Goal: Transaction & Acquisition: Purchase product/service

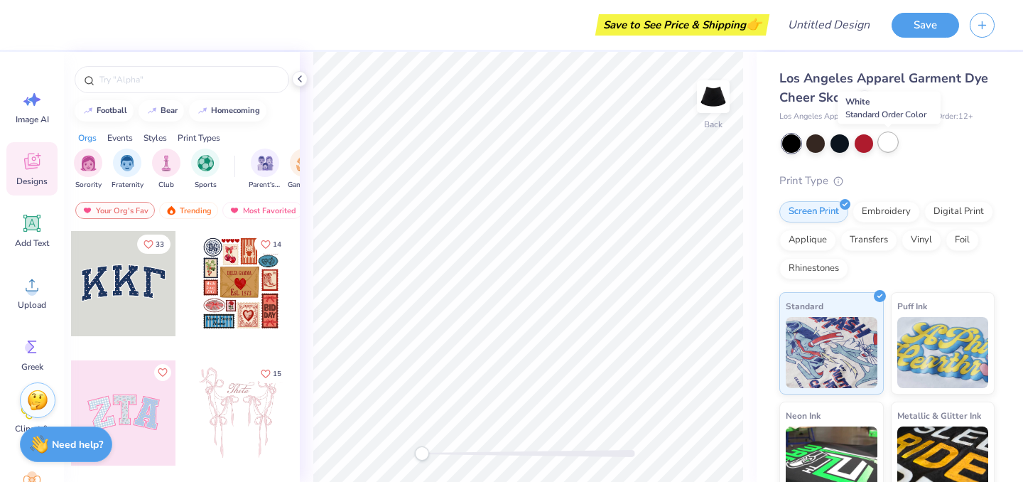
click at [879, 140] on div at bounding box center [888, 142] width 18 height 18
click at [139, 394] on div at bounding box center [123, 412] width 105 height 105
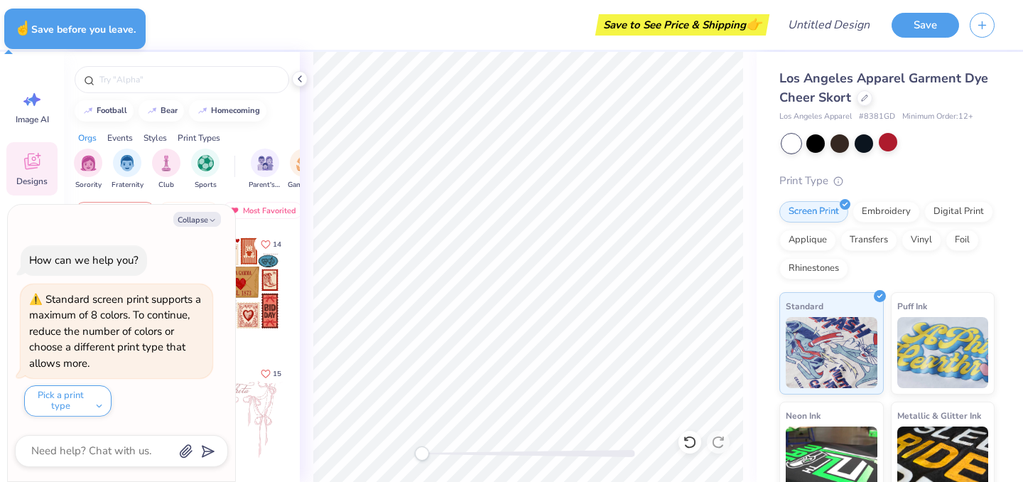
type textarea "x"
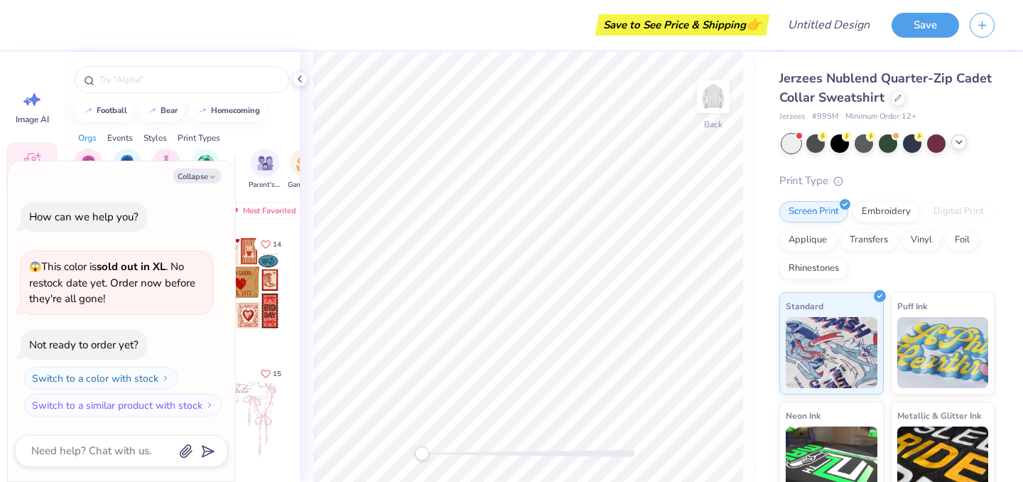
click at [958, 144] on icon at bounding box center [958, 141] width 11 height 11
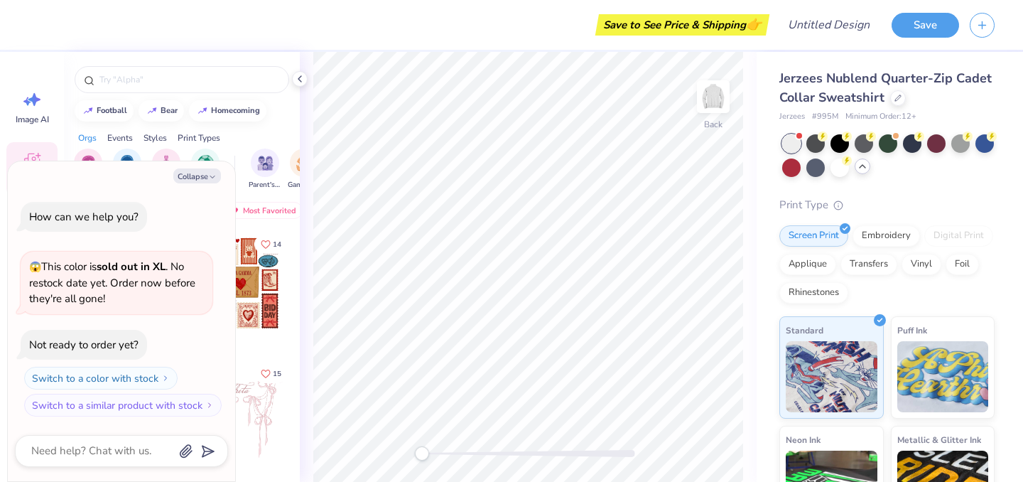
click at [267, 139] on div "Orgs Events Styles Print Types" at bounding box center [182, 134] width 236 height 20
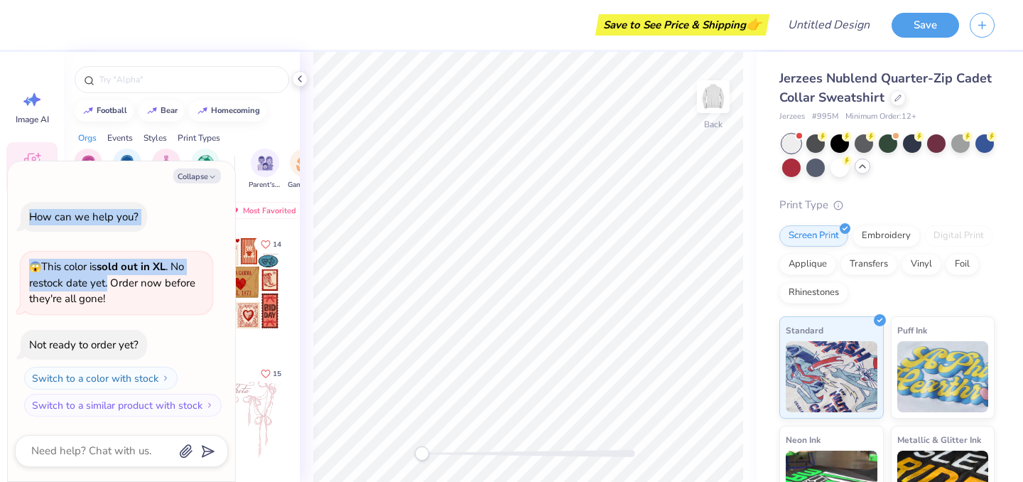
drag, startPoint x: 109, startPoint y: 186, endPoint x: 111, endPoint y: 303, distance: 117.2
click at [111, 303] on div "Collapse How can we help you? 😱 This color is sold out in XL . No restock date …" at bounding box center [121, 321] width 227 height 320
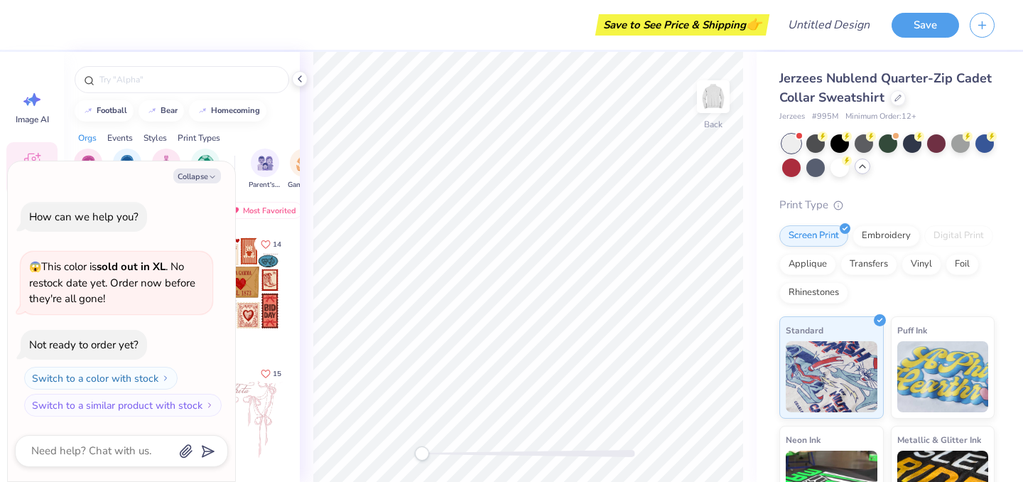
click at [246, 144] on div "Sorority Fraternity Club Sports Parent's Weekend Game Day Philanthropy PR & Gen…" at bounding box center [182, 170] width 236 height 53
click at [205, 178] on button "Collapse" at bounding box center [197, 175] width 48 height 15
type textarea "x"
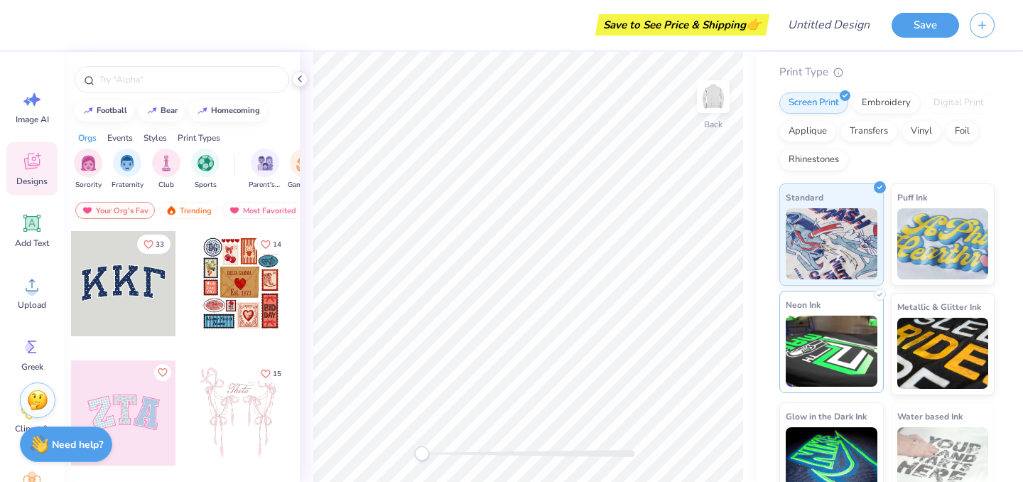
scroll to position [156, 0]
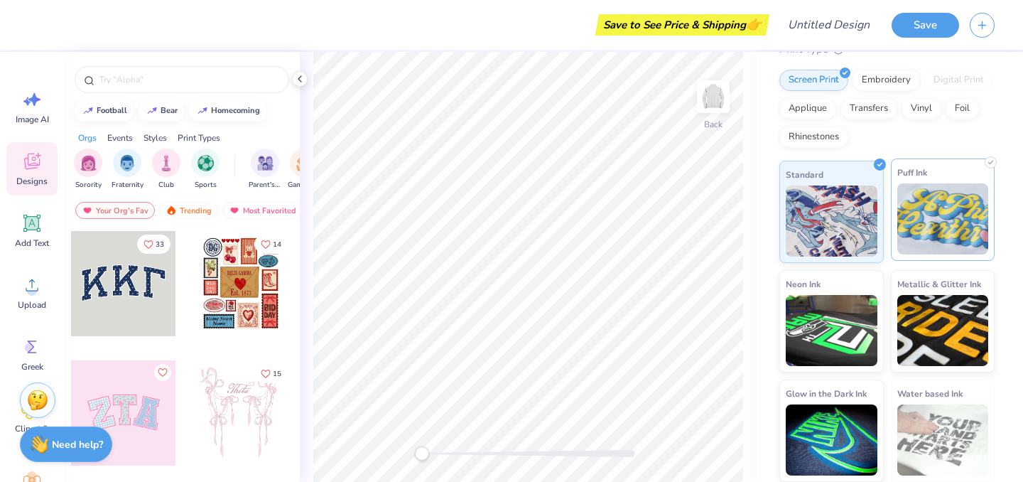
click at [935, 222] on img at bounding box center [943, 218] width 92 height 71
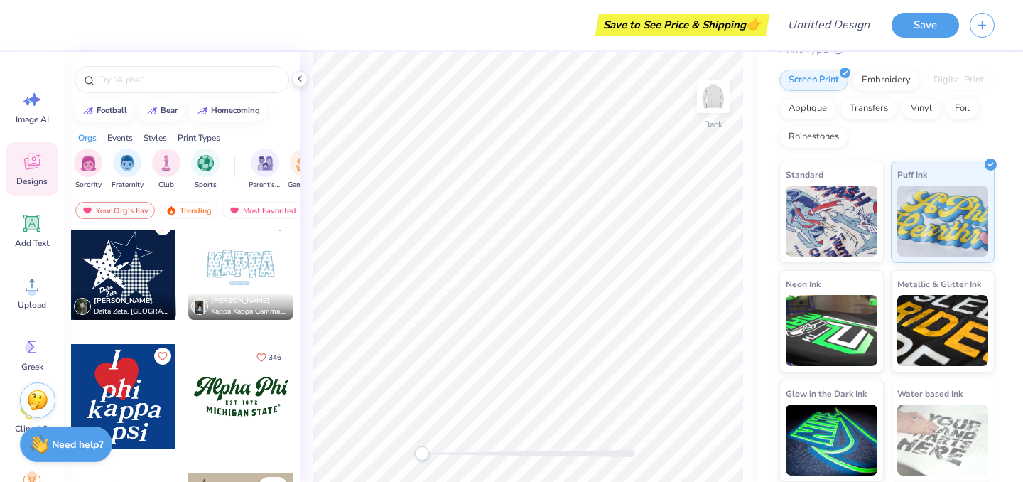
scroll to position [1312, 0]
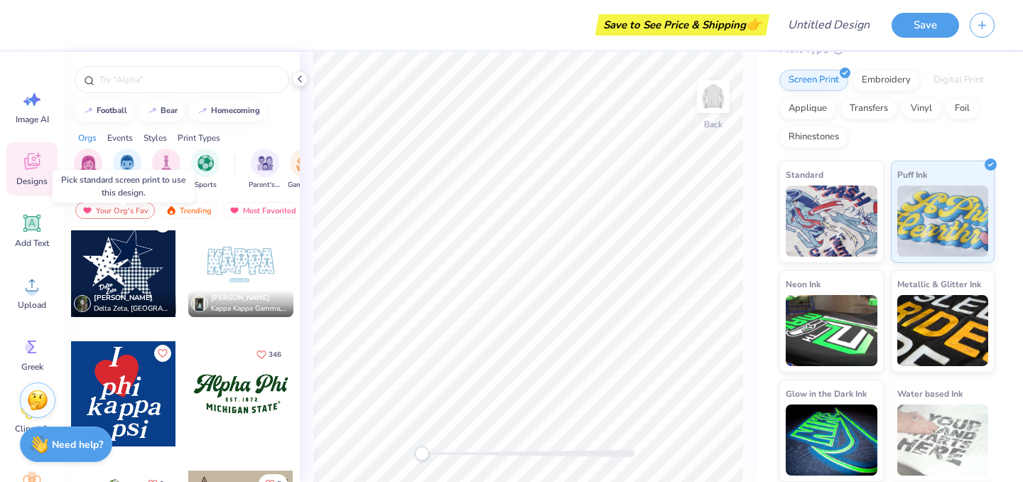
click at [138, 274] on div at bounding box center [123, 264] width 105 height 105
click at [126, 274] on div at bounding box center [123, 264] width 105 height 105
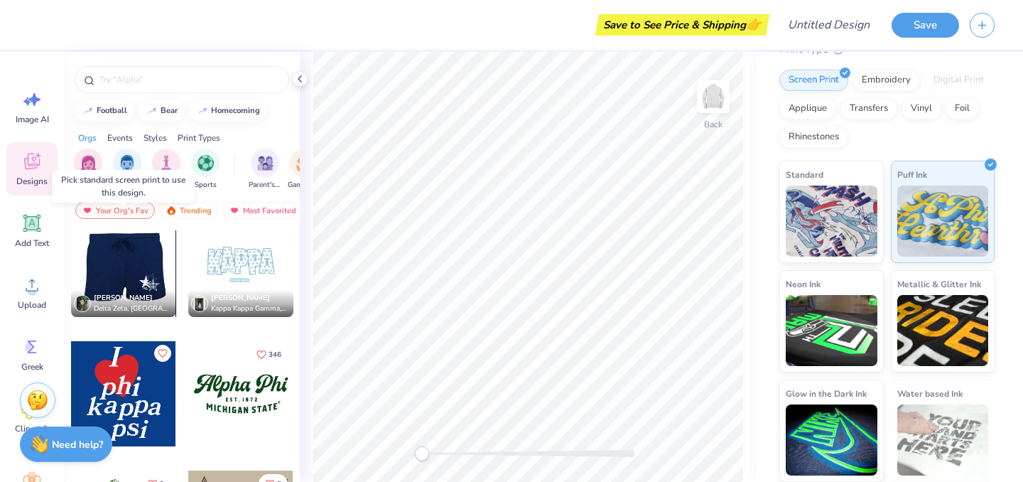
click at [127, 275] on div at bounding box center [122, 264] width 105 height 105
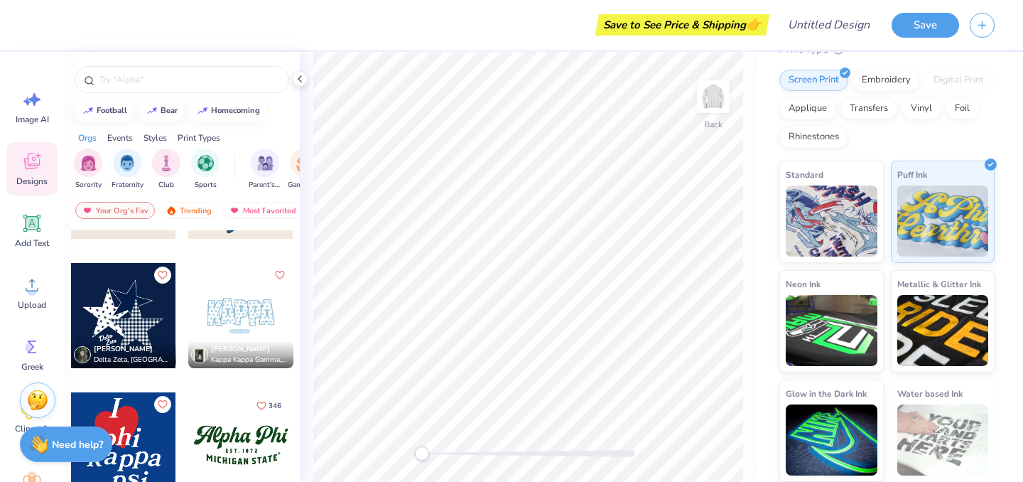
scroll to position [1257, 0]
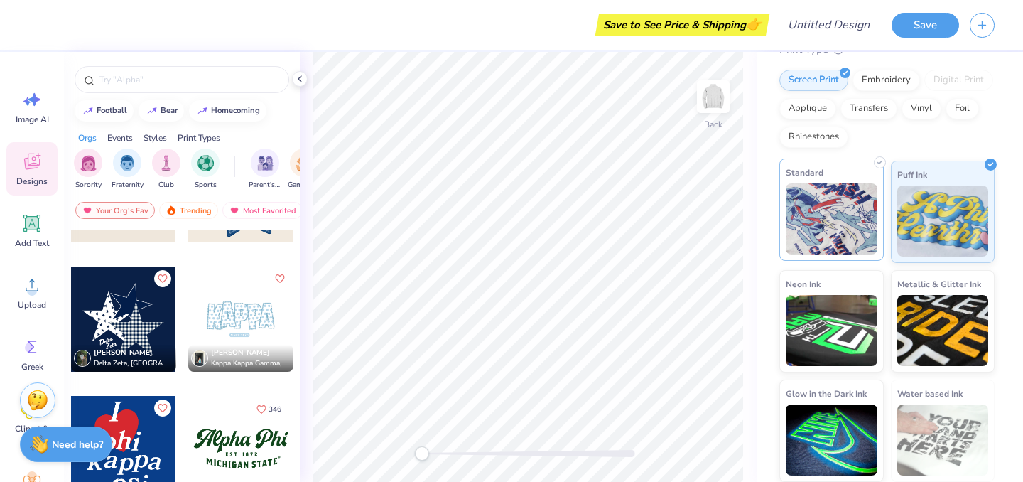
click at [806, 232] on img at bounding box center [832, 218] width 92 height 71
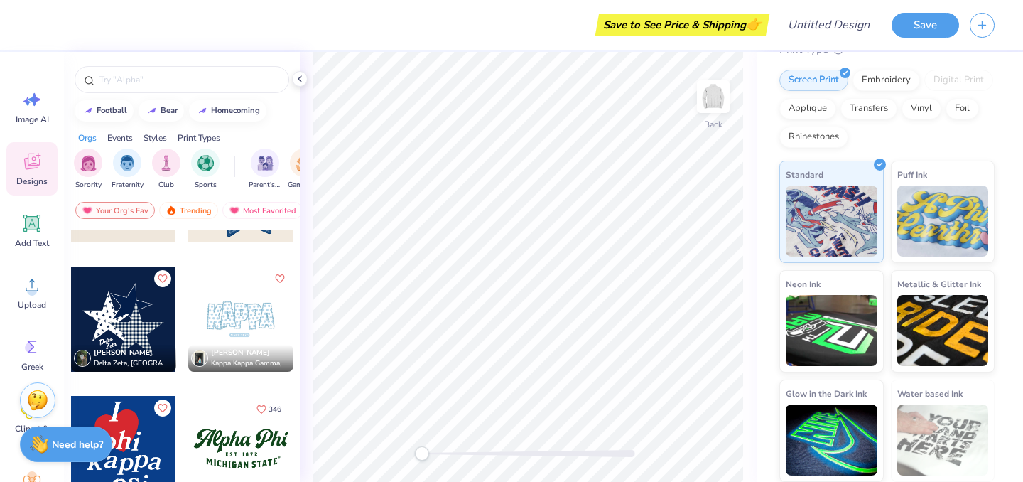
click at [132, 332] on div at bounding box center [123, 318] width 105 height 105
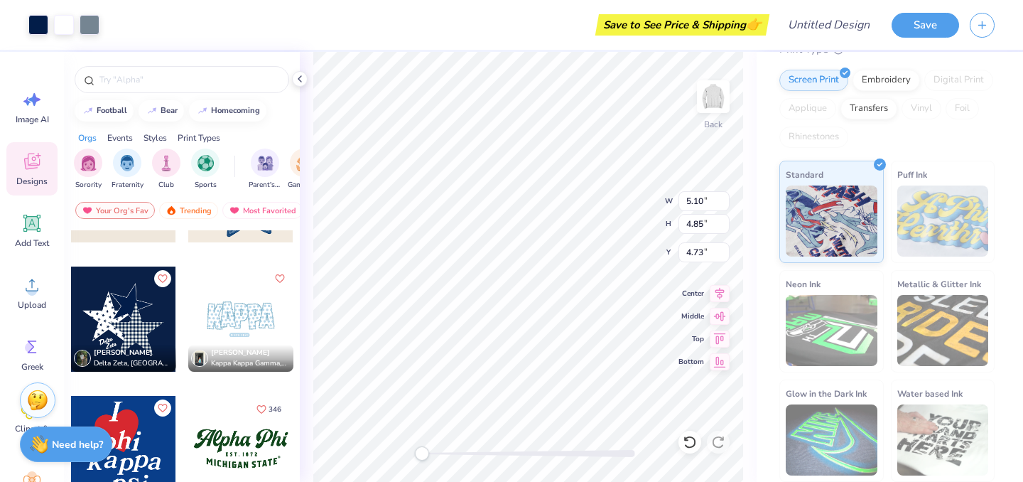
type input "5.10"
type input "4.85"
type input "4.73"
type input "4.77"
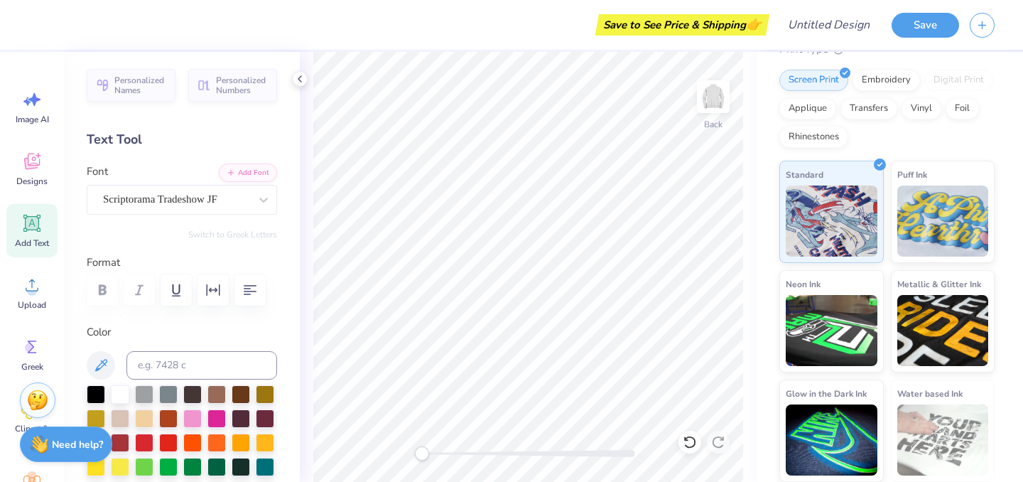
click at [35, 223] on icon at bounding box center [32, 223] width 13 height 13
click at [225, 202] on div "Super Dream" at bounding box center [176, 199] width 149 height 22
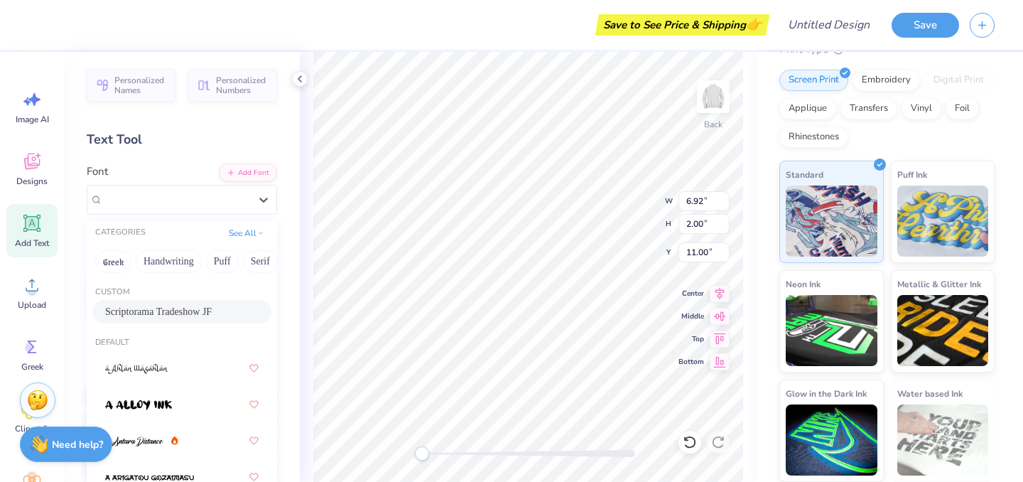
click at [173, 313] on span "Scriptorama Tradeshow JF" at bounding box center [158, 311] width 107 height 15
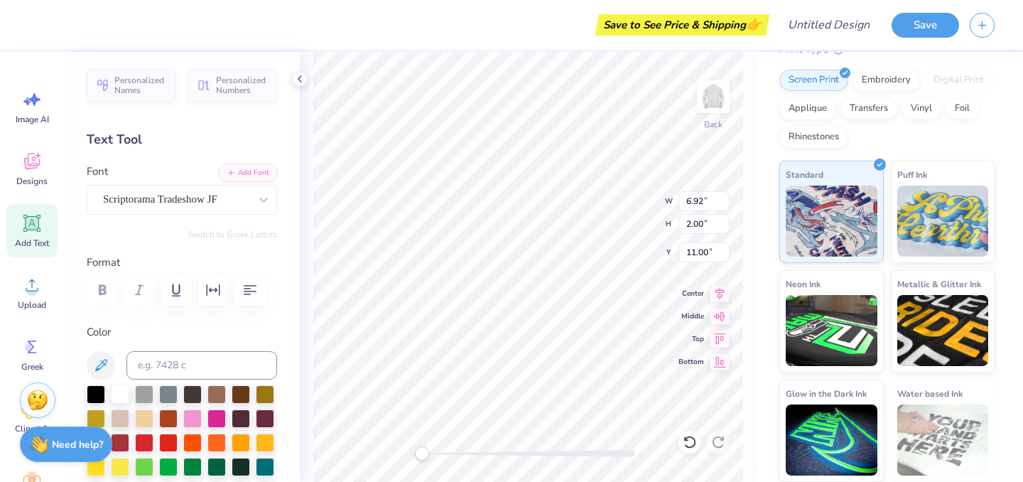
type textarea "T"
type textarea "Sion"
click at [28, 154] on icon at bounding box center [31, 161] width 21 height 21
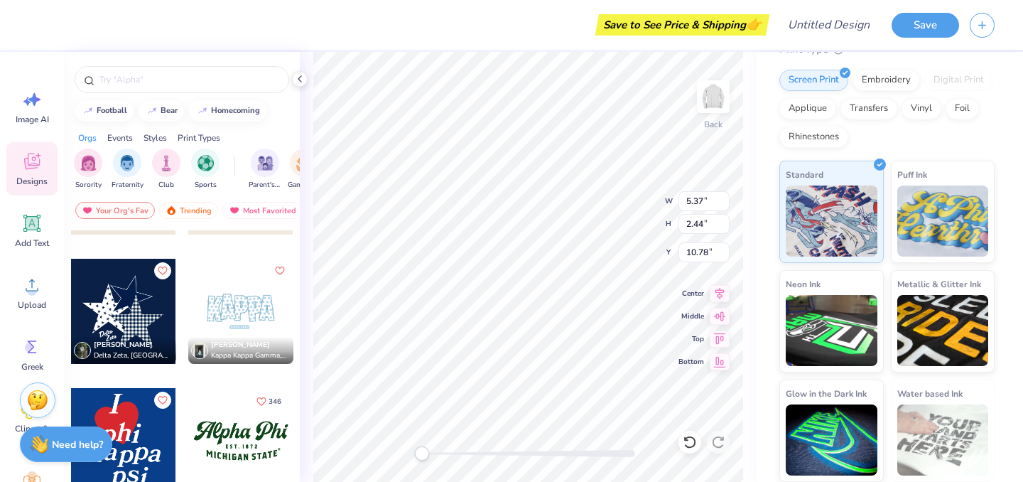
scroll to position [1266, 0]
click at [116, 316] on div at bounding box center [123, 310] width 105 height 105
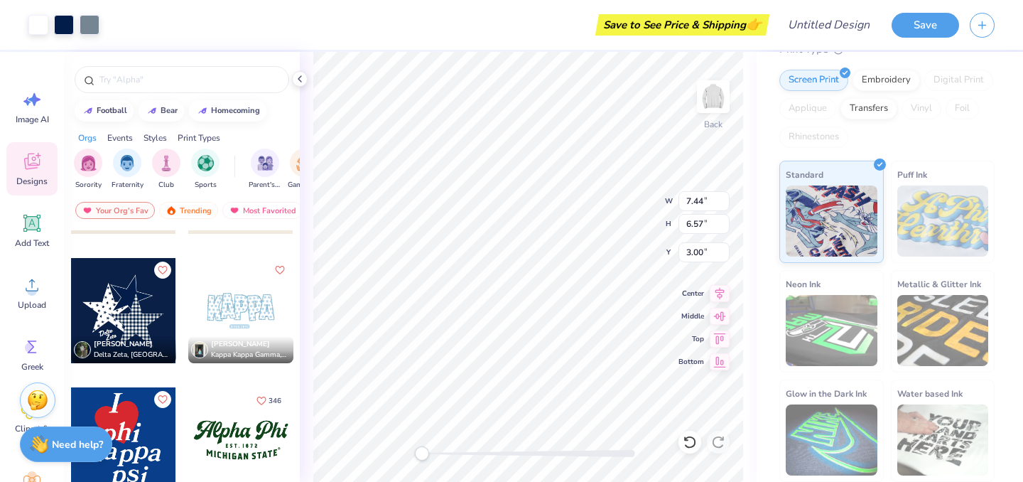
type input "7.44"
type input "6.57"
type input "3.00"
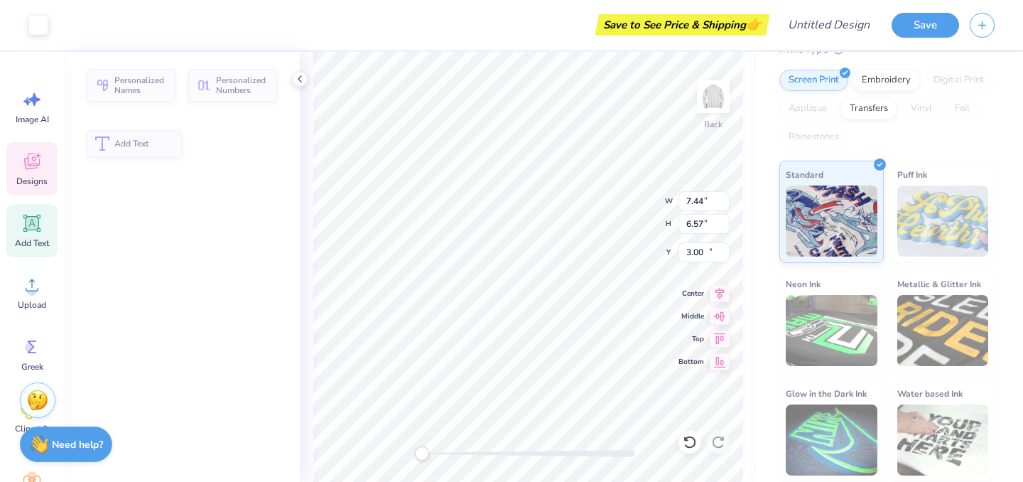
type input "0.98"
type input "0.61"
type input "18.29"
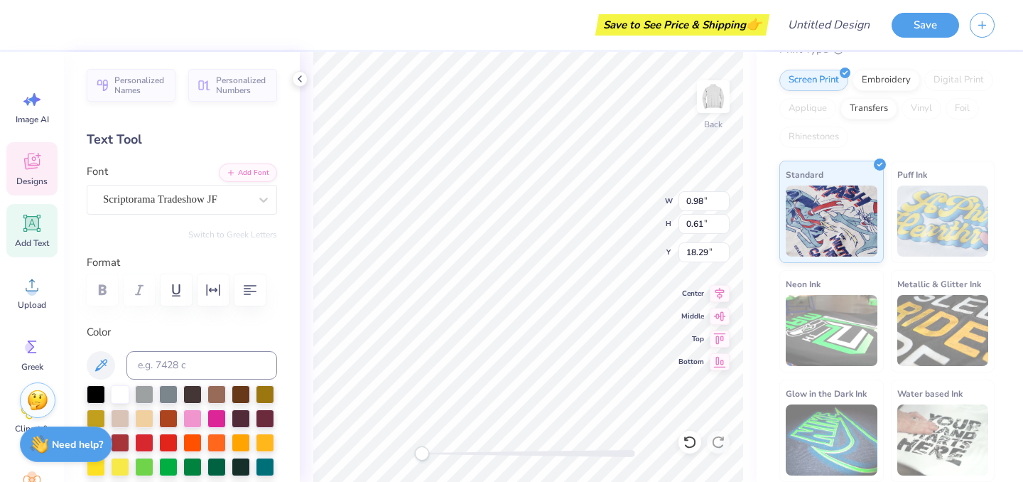
type textarea "eta"
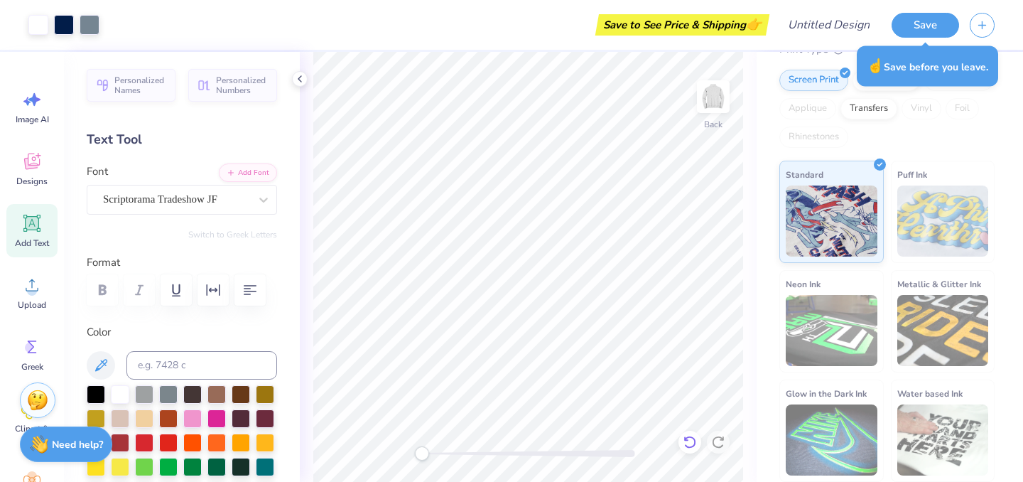
click at [692, 443] on icon at bounding box center [690, 442] width 14 height 14
click at [690, 443] on icon at bounding box center [690, 442] width 14 height 14
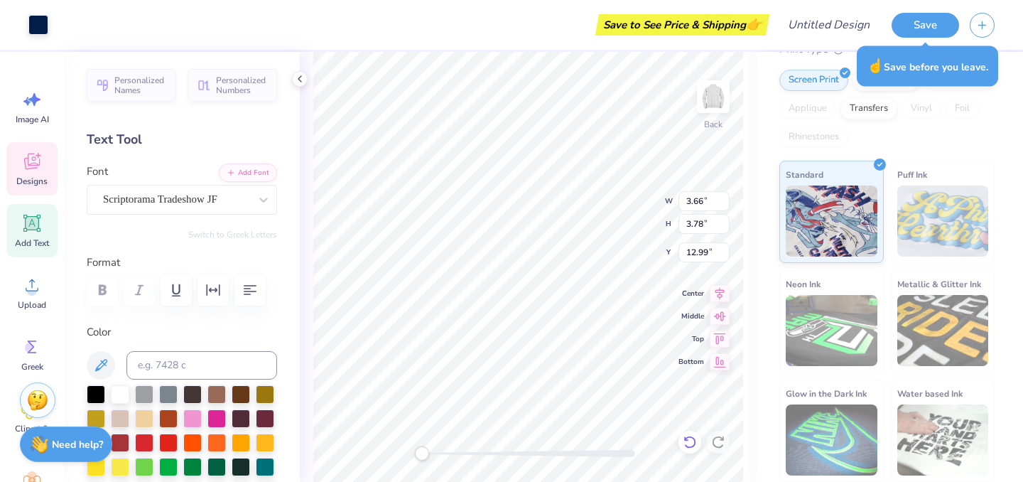
type input "3.66"
type input "3.78"
type input "12.99"
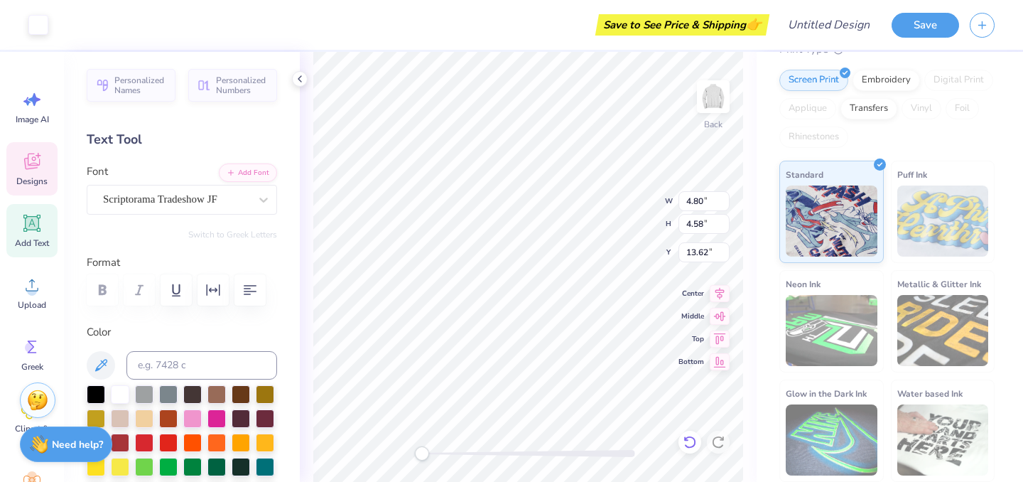
type input "4.80"
type input "4.58"
type input "13.62"
click at [691, 438] on icon at bounding box center [689, 442] width 12 height 13
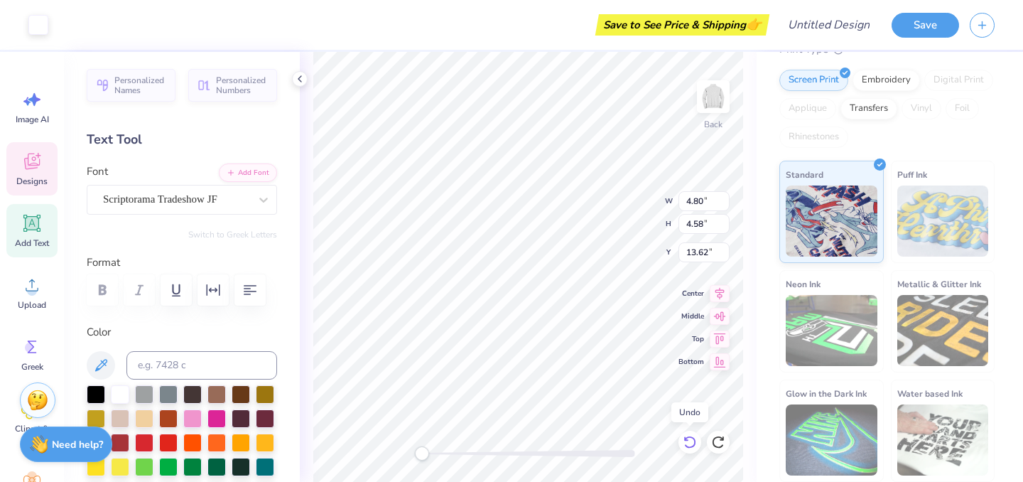
click at [691, 438] on icon at bounding box center [689, 442] width 12 height 13
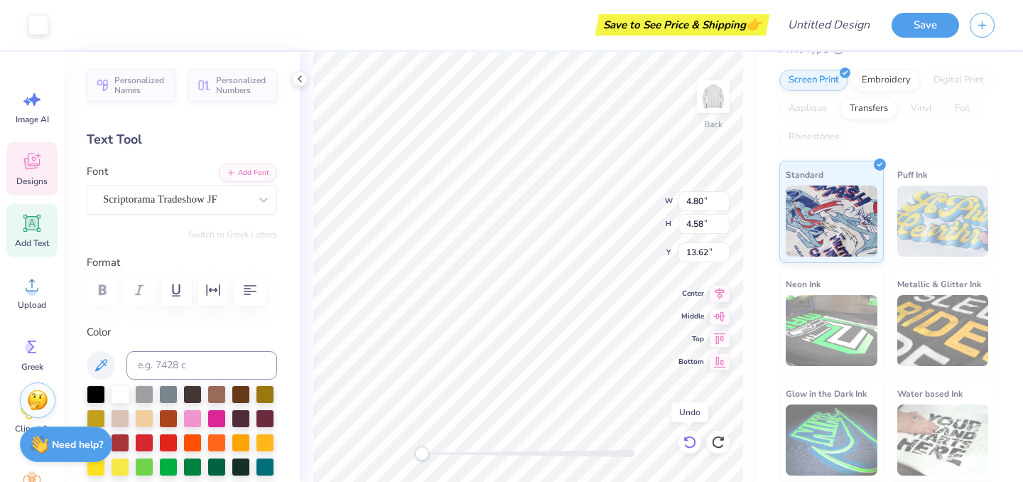
click at [691, 438] on icon at bounding box center [689, 442] width 12 height 13
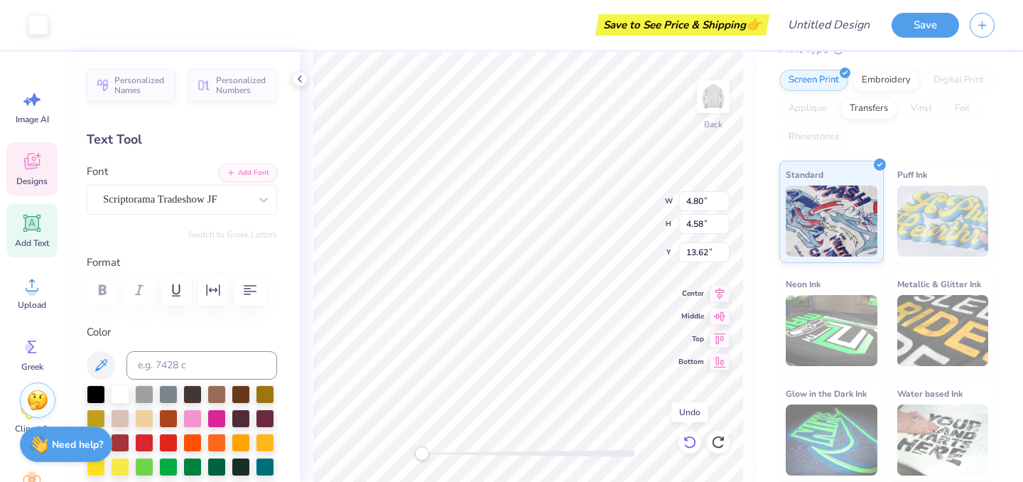
click at [691, 438] on icon at bounding box center [689, 442] width 12 height 13
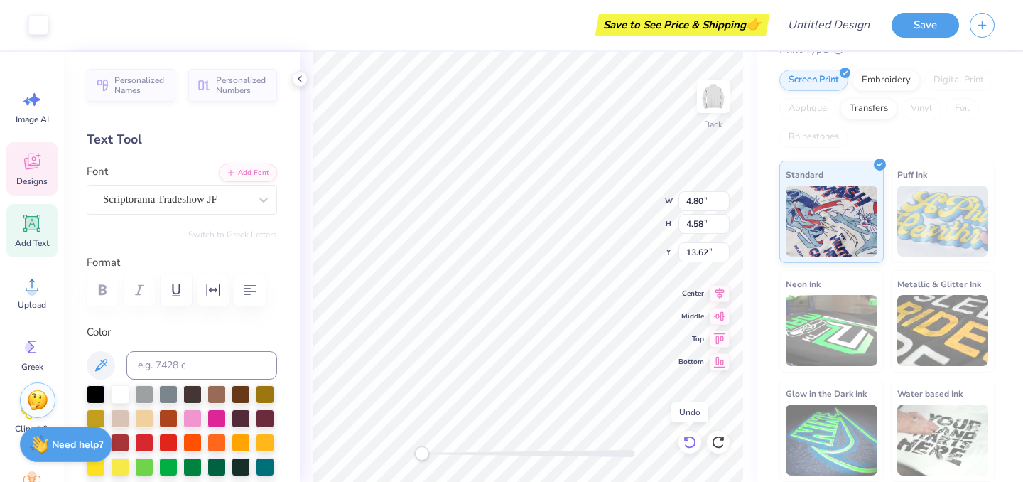
click at [691, 438] on icon at bounding box center [689, 442] width 12 height 13
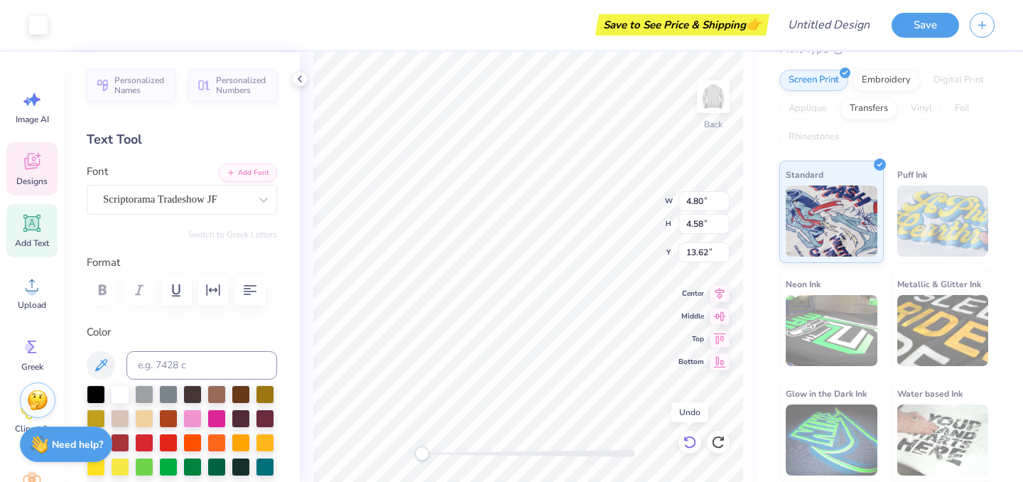
click at [691, 438] on icon at bounding box center [689, 442] width 12 height 13
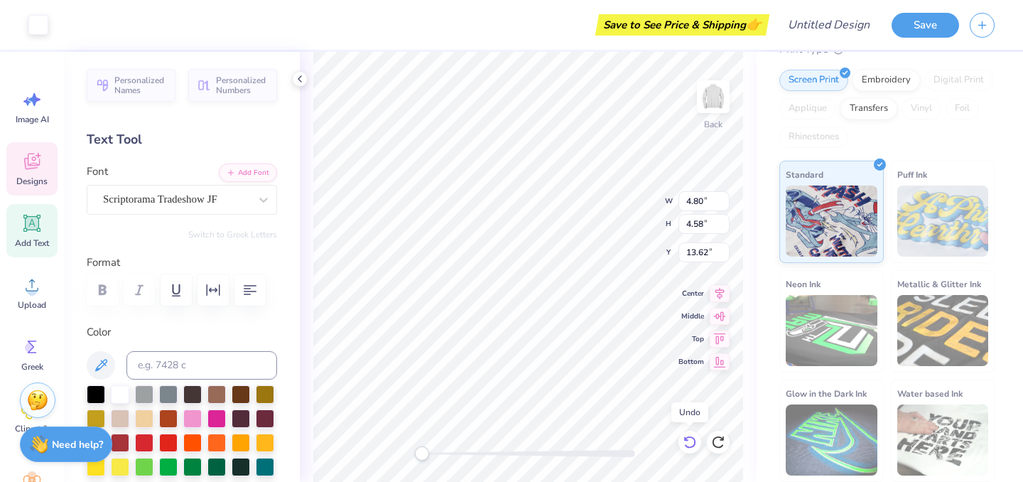
click at [691, 438] on icon at bounding box center [689, 442] width 12 height 13
click at [725, 441] on div at bounding box center [718, 442] width 23 height 23
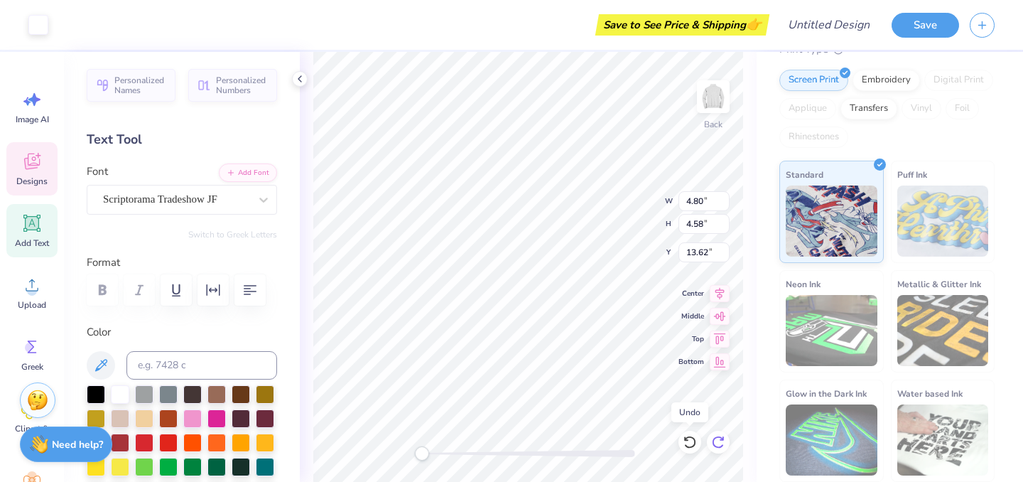
click at [720, 442] on icon at bounding box center [718, 442] width 14 height 14
click at [715, 433] on div at bounding box center [718, 442] width 23 height 23
type input "7.44"
type input "6.57"
type input "3.00"
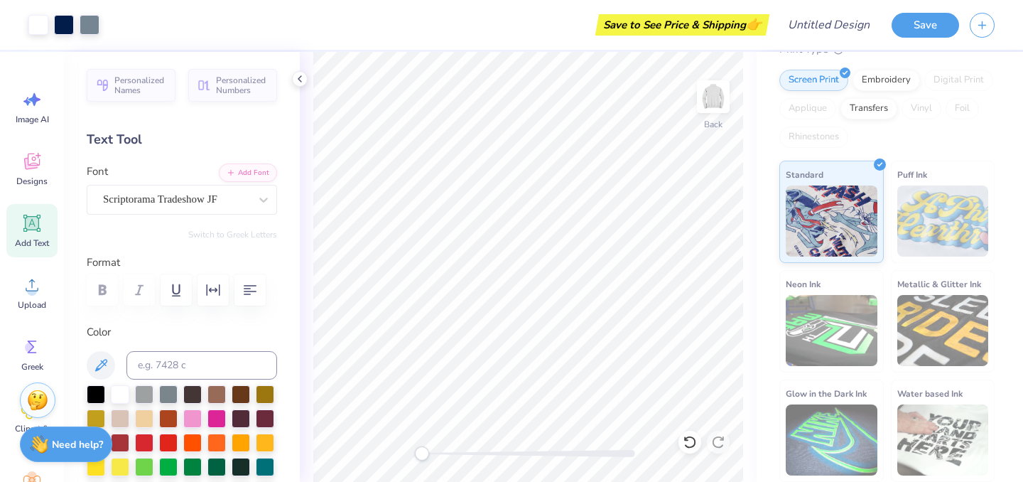
click at [30, 224] on icon at bounding box center [31, 223] width 17 height 17
type textarea "T"
type textarea "Sion"
click at [220, 222] on div "Personalized Names Personalized Numbers Text Tool Add Font Font Super Dream Swi…" at bounding box center [182, 267] width 236 height 430
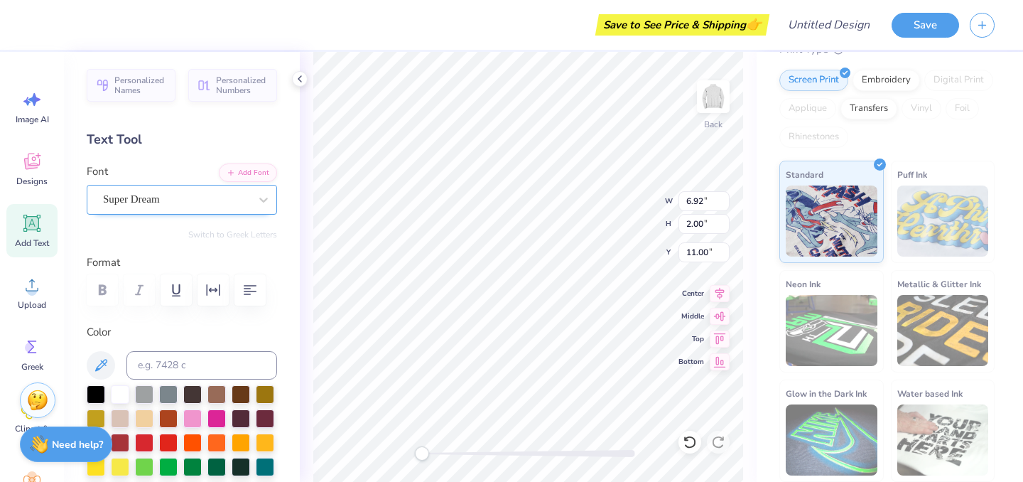
click at [220, 203] on div "Super Dream" at bounding box center [176, 199] width 149 height 22
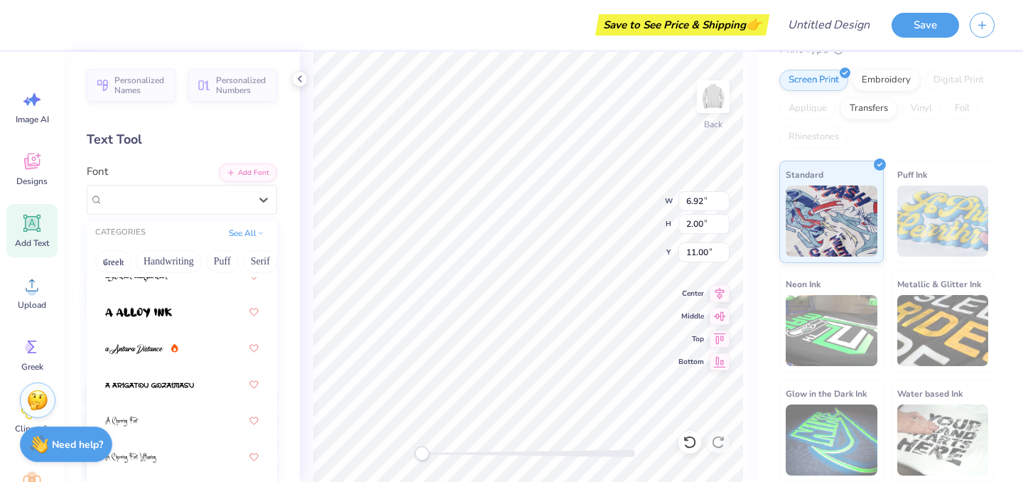
scroll to position [99, 0]
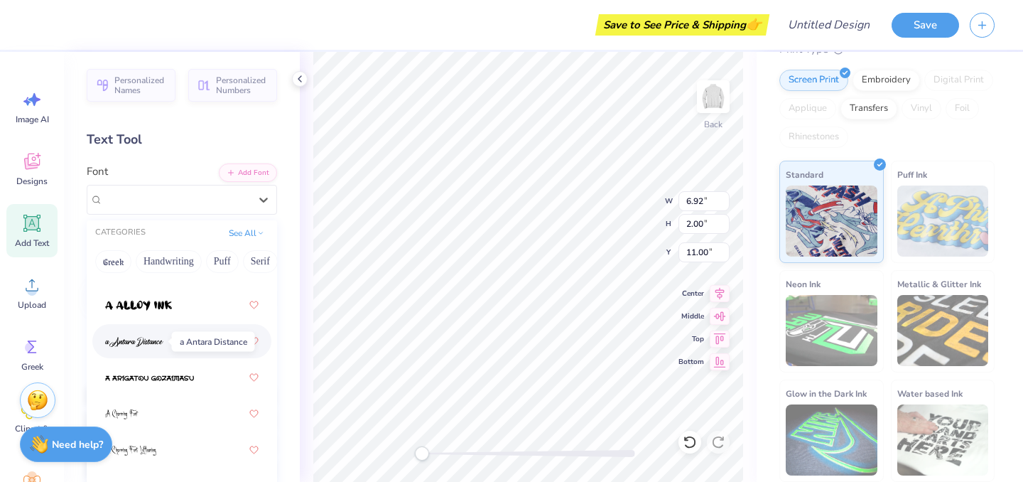
click at [154, 343] on img at bounding box center [134, 342] width 58 height 10
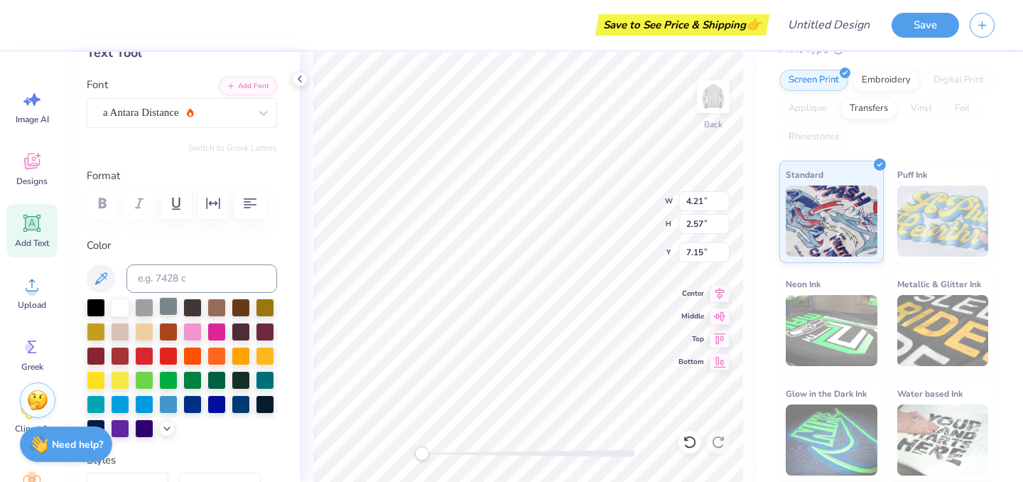
scroll to position [95, 0]
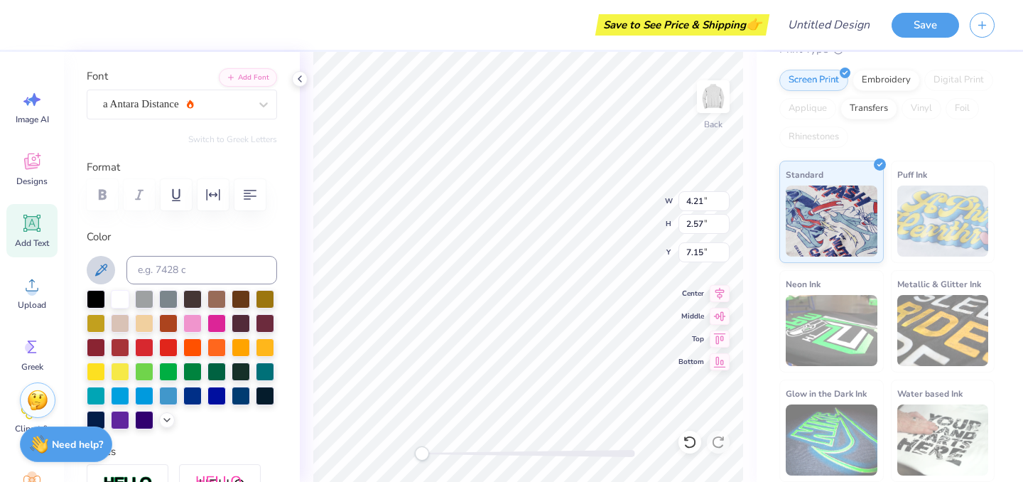
click at [102, 261] on icon at bounding box center [100, 269] width 17 height 17
click at [102, 269] on icon at bounding box center [100, 269] width 17 height 17
click at [309, 339] on div "Back W 4.21 4.21 " H 2.57 2.57 " Y 7.15 7.15 " Center Middle Top Bottom" at bounding box center [528, 267] width 457 height 430
click at [104, 271] on icon at bounding box center [100, 269] width 17 height 17
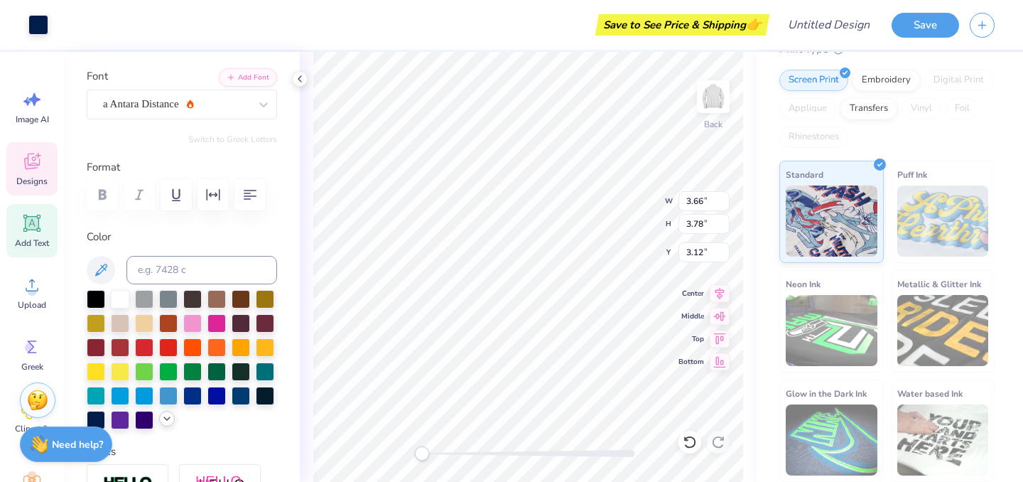
click at [165, 418] on icon at bounding box center [166, 418] width 11 height 11
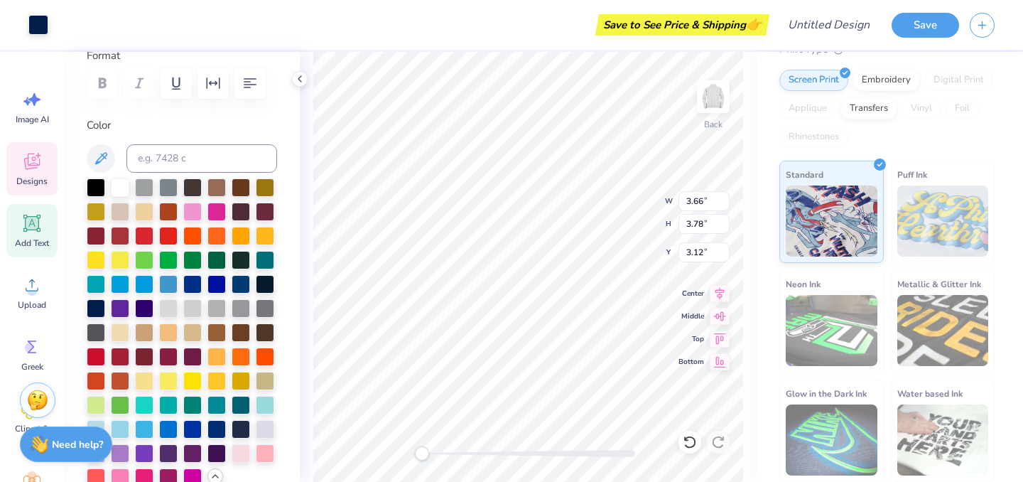
scroll to position [213, 0]
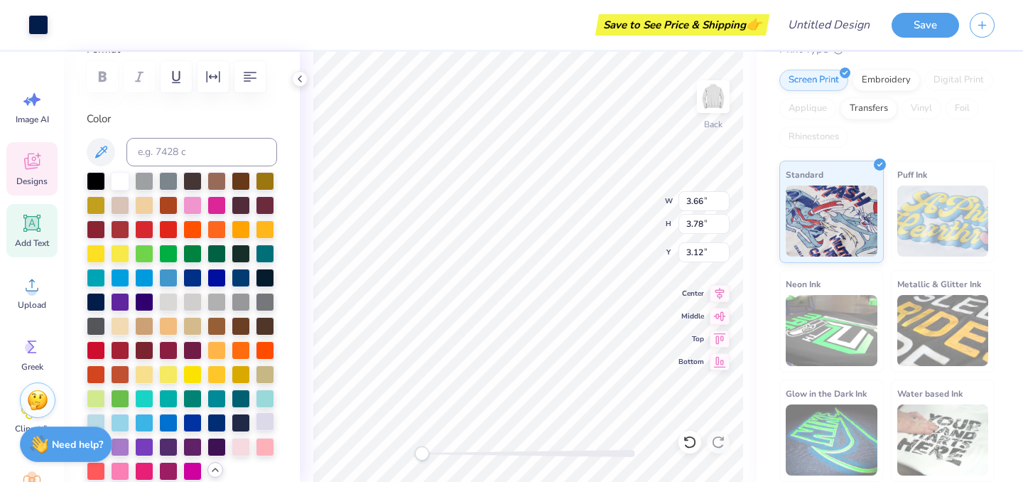
click at [266, 421] on div at bounding box center [265, 421] width 18 height 18
click at [692, 440] on icon at bounding box center [690, 442] width 14 height 14
click at [268, 422] on div at bounding box center [265, 421] width 18 height 18
click at [266, 421] on div at bounding box center [265, 421] width 18 height 18
click at [261, 425] on div at bounding box center [265, 421] width 18 height 18
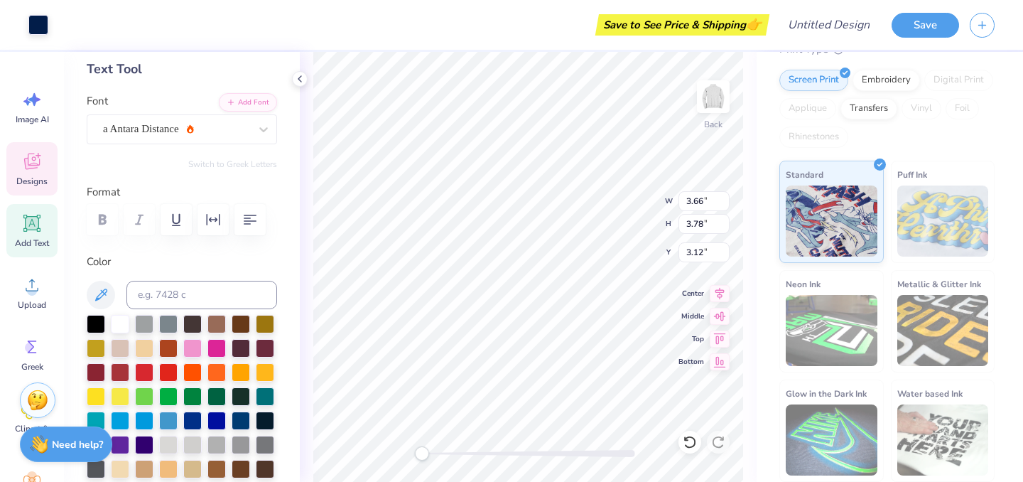
scroll to position [0, 0]
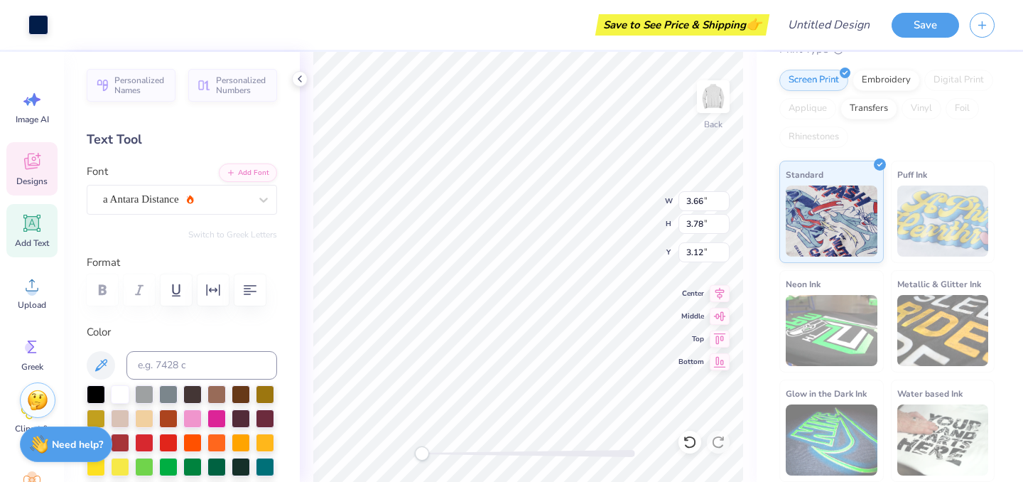
click at [43, 161] on div "Designs" at bounding box center [31, 168] width 51 height 53
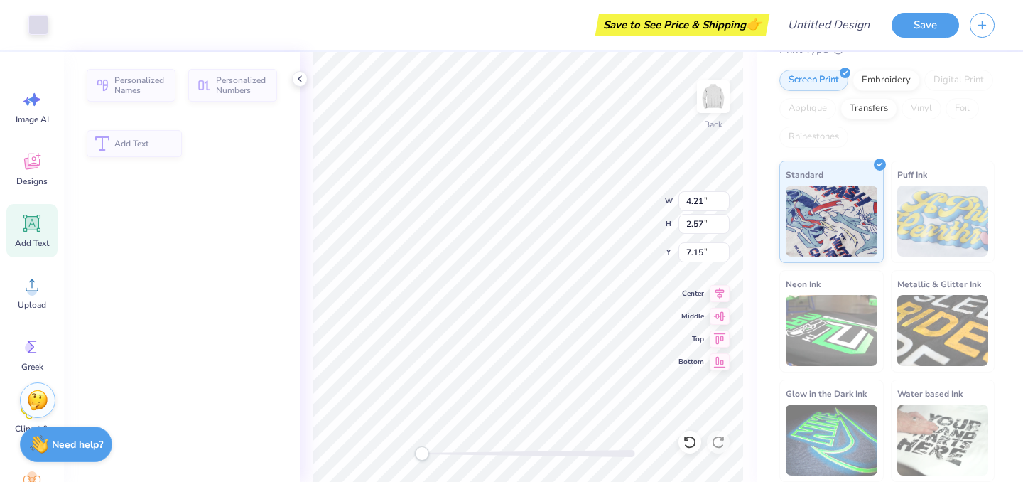
type input "4.21"
type input "2.57"
type input "7.15"
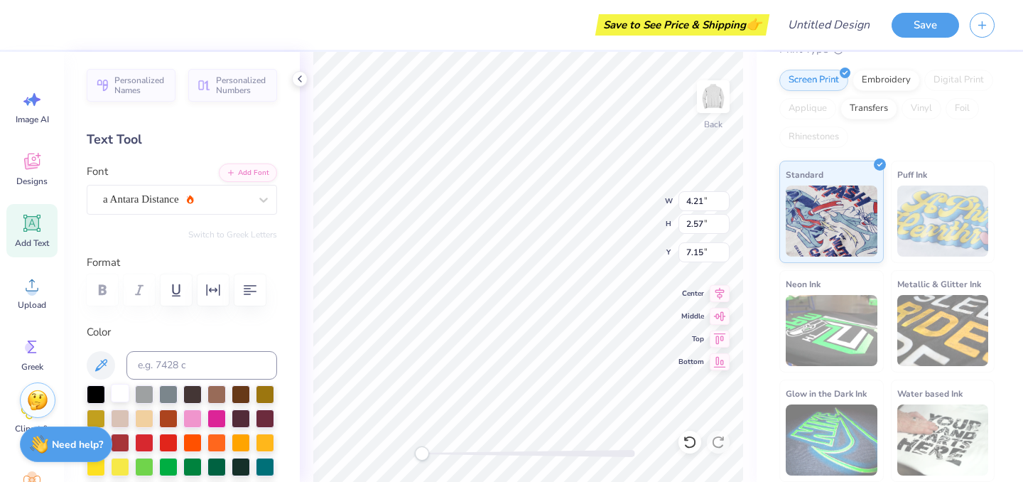
click at [120, 394] on div at bounding box center [120, 393] width 18 height 18
type input "3.66"
type input "3.78"
type input "1.86"
click at [27, 159] on icon at bounding box center [31, 163] width 13 height 11
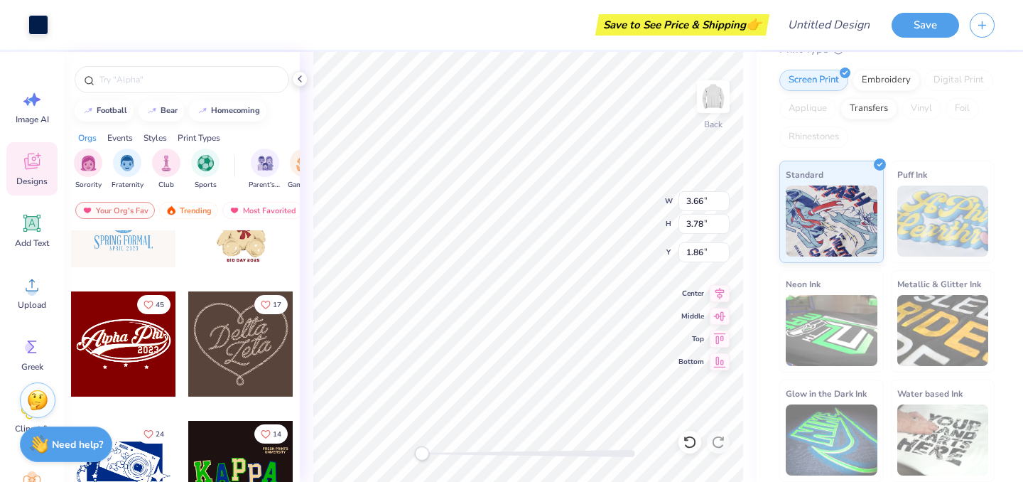
scroll to position [470, 0]
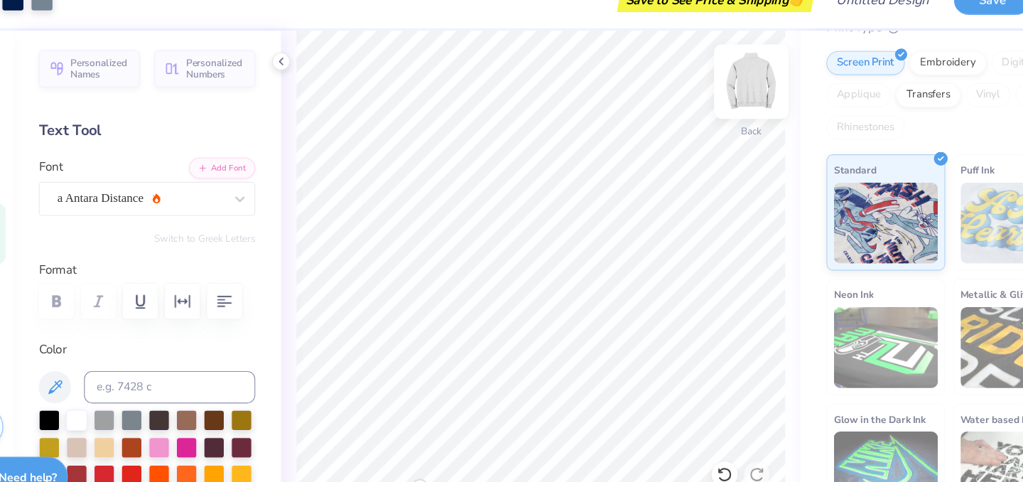
click at [714, 98] on img at bounding box center [713, 96] width 57 height 57
click at [708, 98] on img at bounding box center [713, 96] width 57 height 57
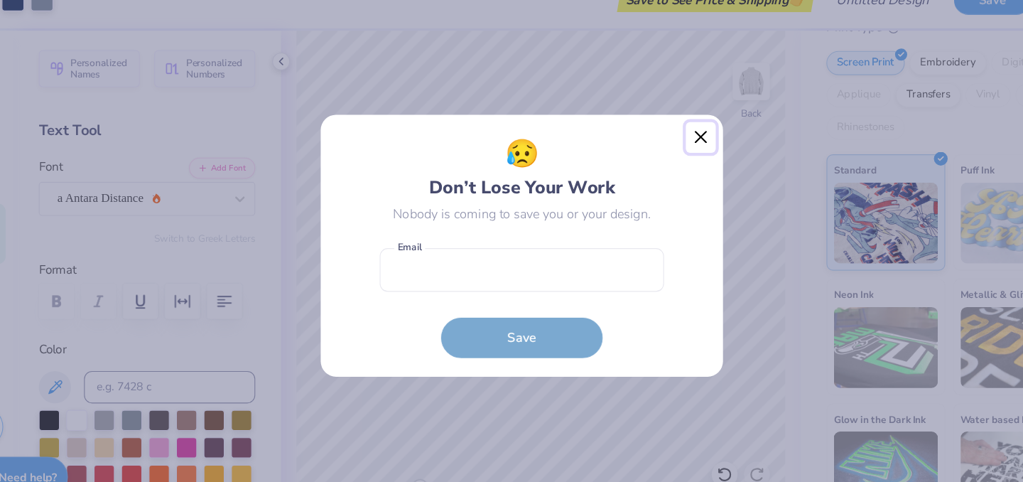
click at [659, 144] on button "Close" at bounding box center [669, 145] width 27 height 27
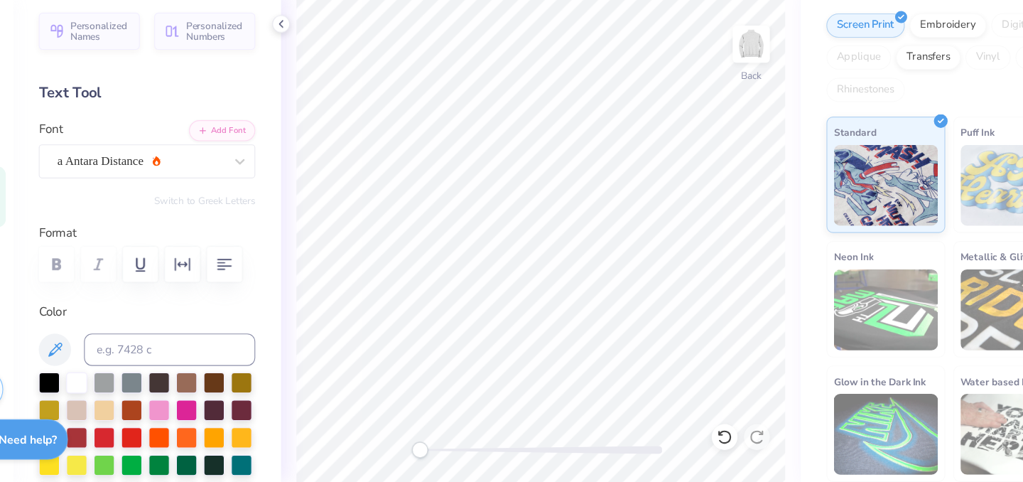
scroll to position [0, 0]
click at [691, 447] on icon at bounding box center [689, 442] width 12 height 13
click at [691, 445] on icon at bounding box center [690, 442] width 14 height 14
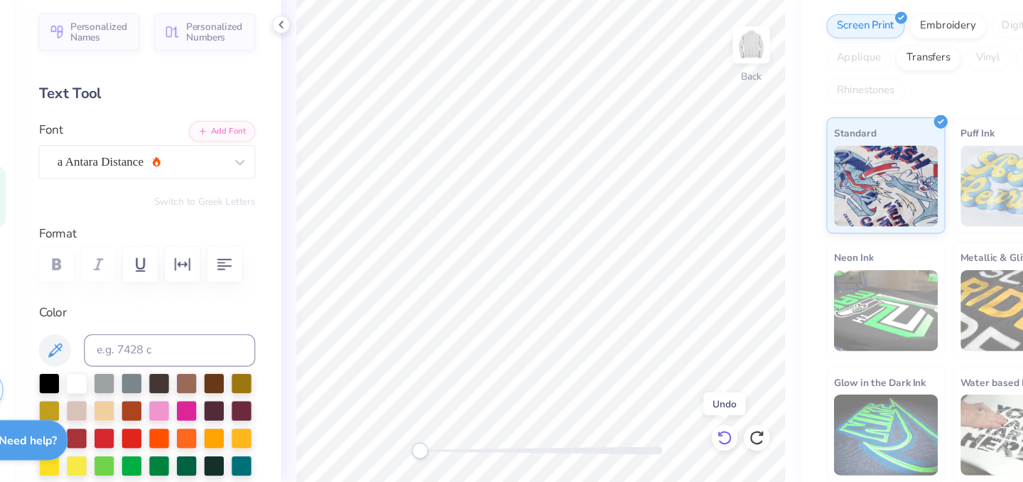
click at [691, 445] on icon at bounding box center [690, 442] width 14 height 14
click at [689, 445] on icon at bounding box center [690, 442] width 14 height 14
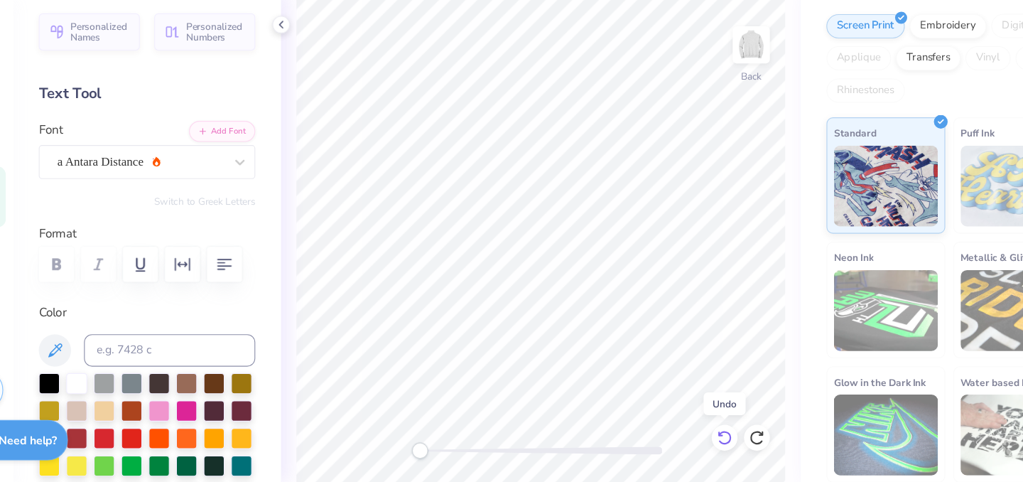
click at [689, 445] on icon at bounding box center [690, 442] width 14 height 14
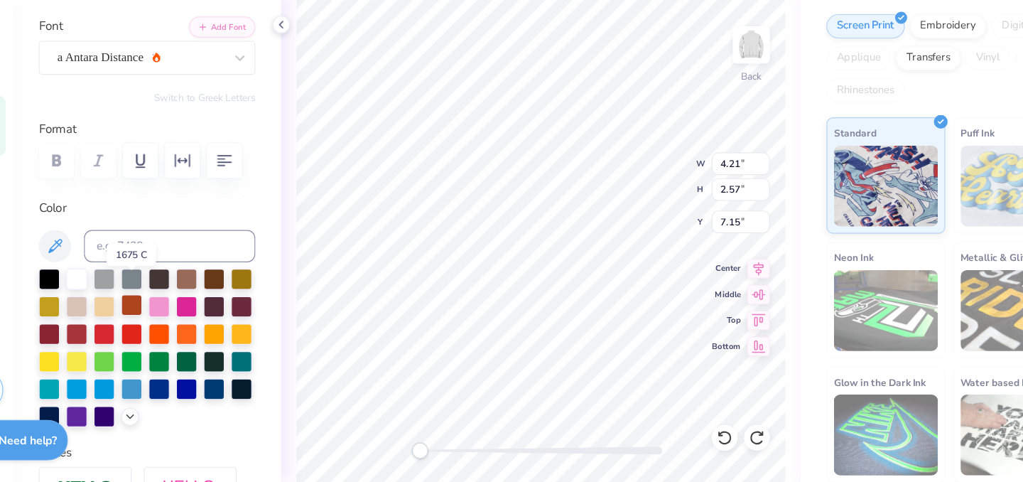
scroll to position [111, 0]
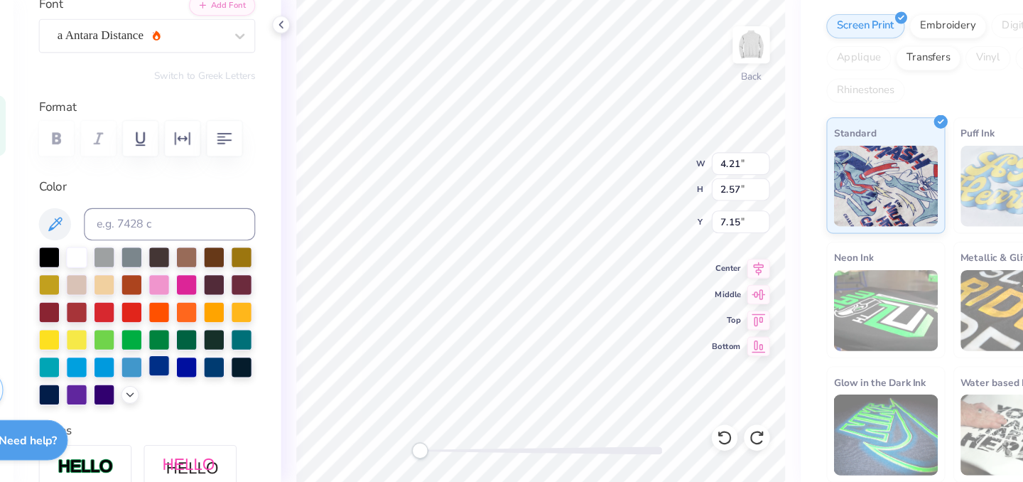
click at [194, 378] on div at bounding box center [192, 378] width 18 height 18
click at [241, 382] on div at bounding box center [241, 378] width 18 height 18
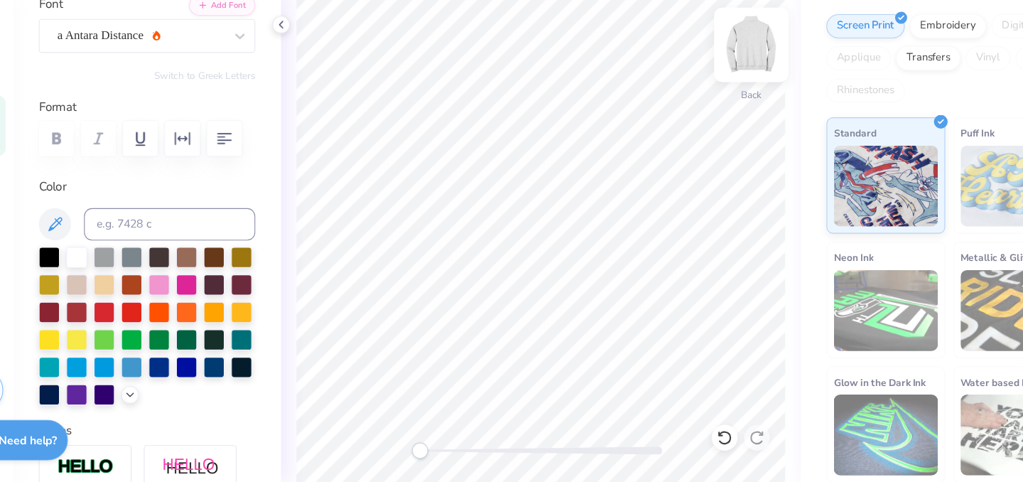
click at [717, 91] on img at bounding box center [713, 96] width 57 height 57
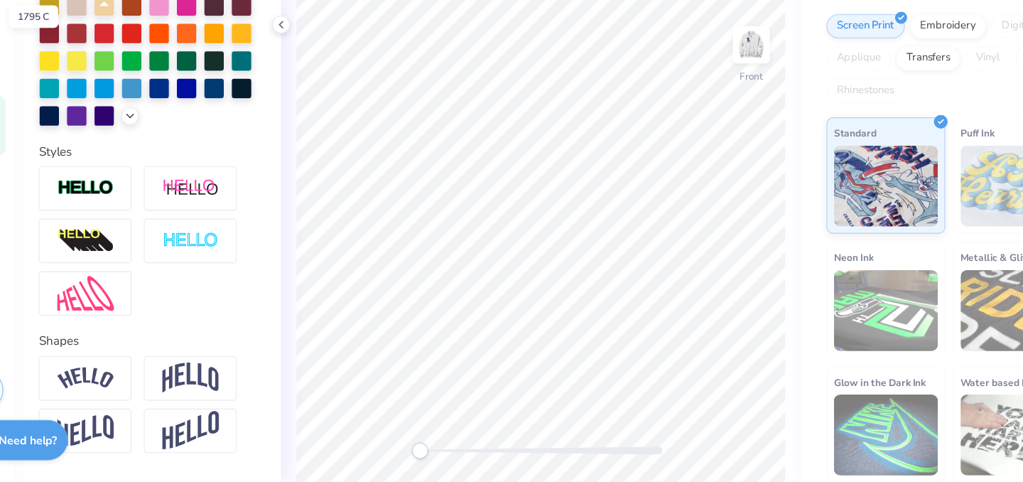
scroll to position [399, 0]
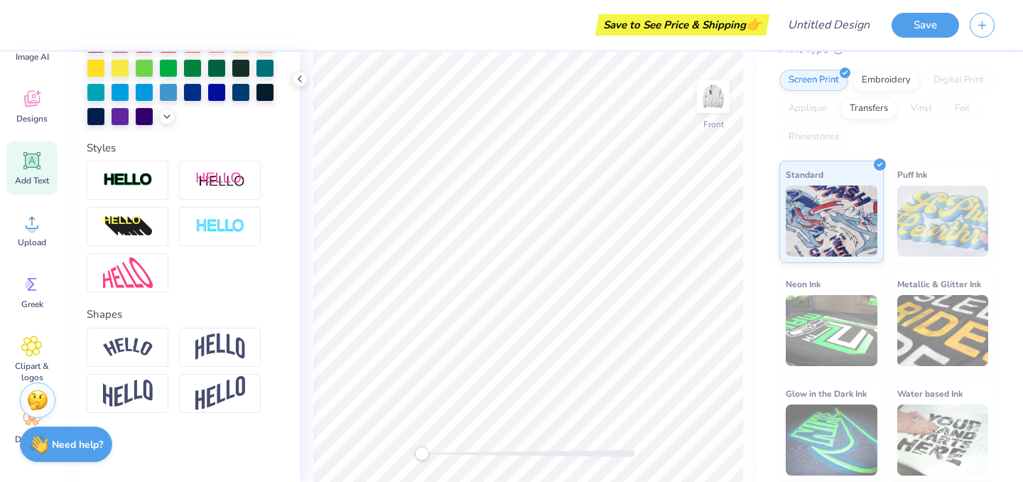
click at [30, 170] on icon at bounding box center [31, 160] width 21 height 21
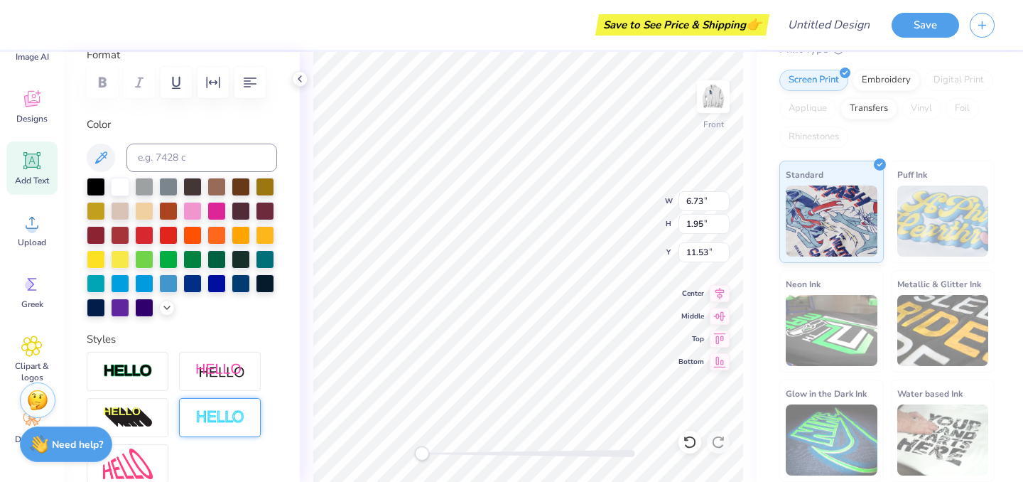
scroll to position [0, 0]
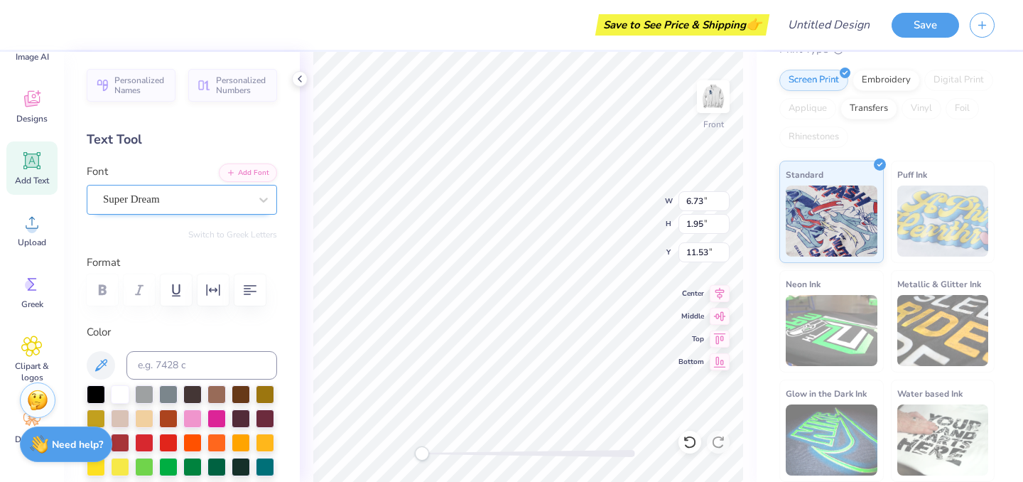
click at [179, 204] on div "Super Dream" at bounding box center [176, 199] width 149 height 22
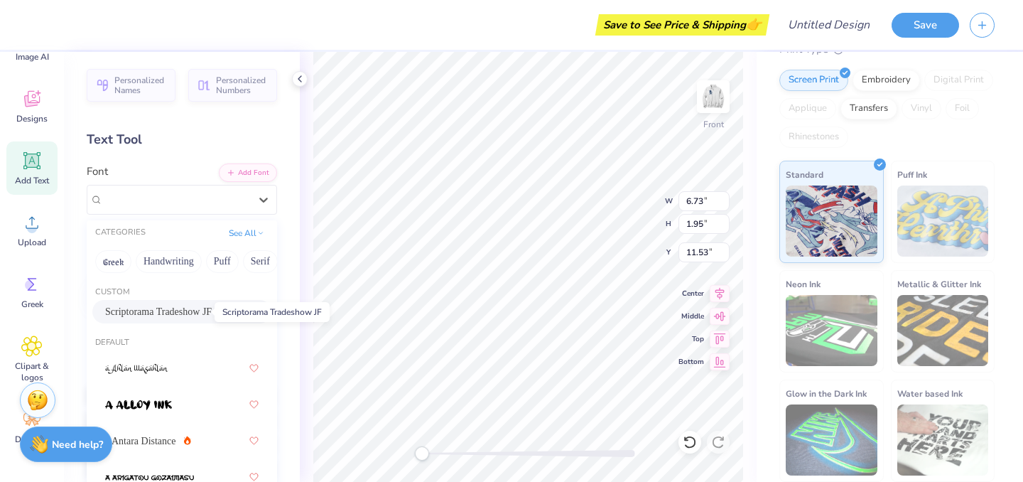
click at [161, 310] on span "Scriptorama Tradeshow JF" at bounding box center [158, 311] width 107 height 15
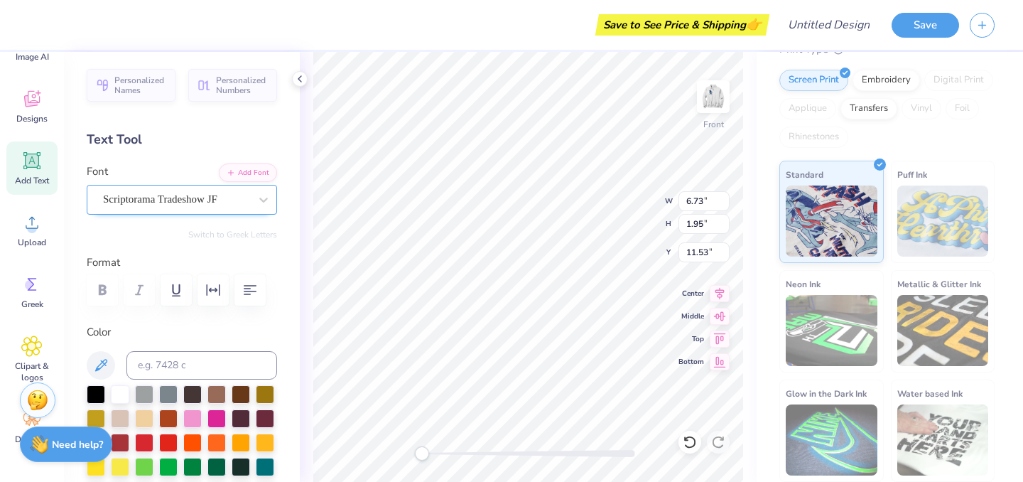
click at [213, 210] on div "Scriptorama Tradeshow JF" at bounding box center [182, 200] width 190 height 30
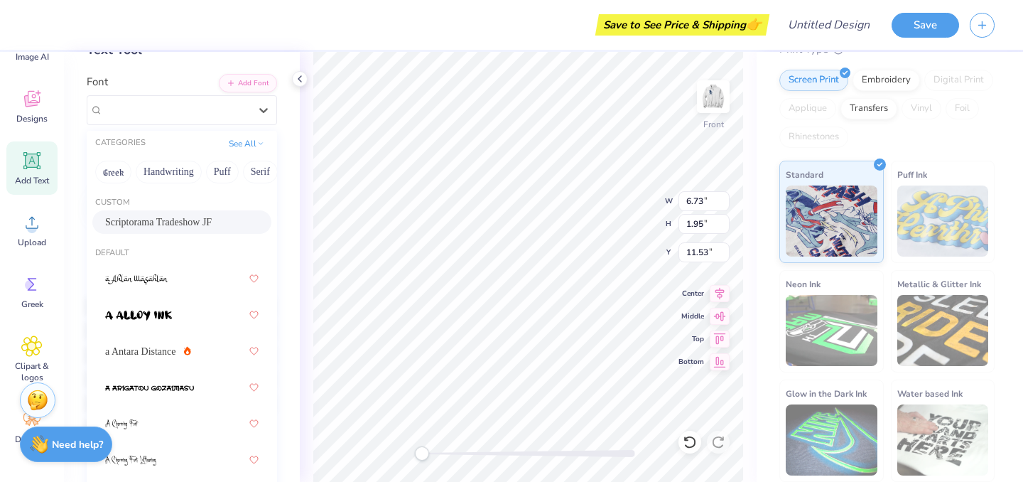
scroll to position [90, 0]
click at [143, 352] on span "a Antara Distance" at bounding box center [140, 350] width 71 height 15
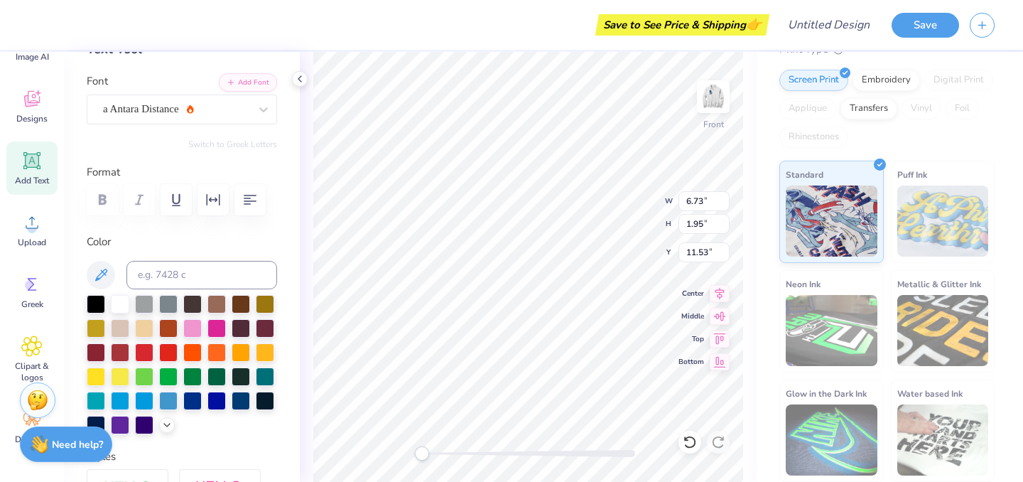
scroll to position [0, 0]
type textarea "T"
type textarea "SION STORM"
type textarea "SION"
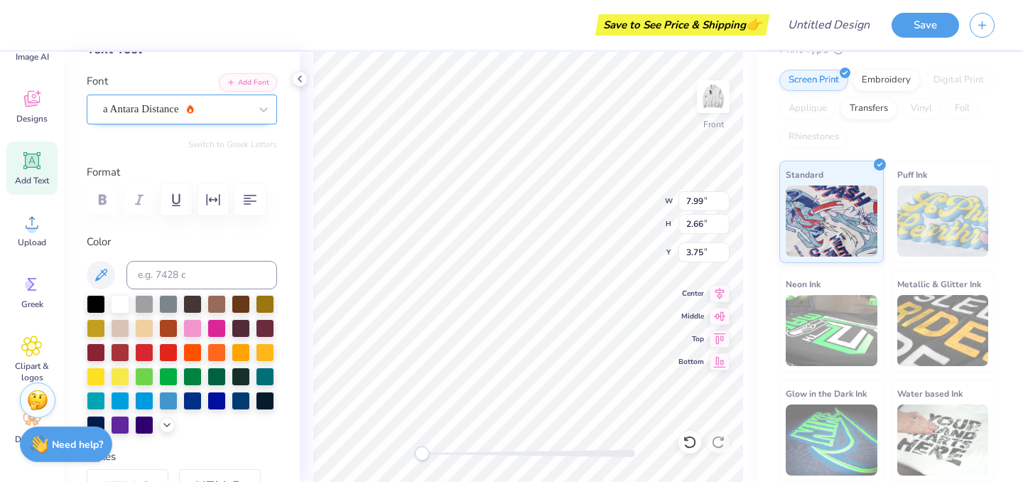
click at [171, 104] on div "a Antara Distance" at bounding box center [176, 109] width 149 height 22
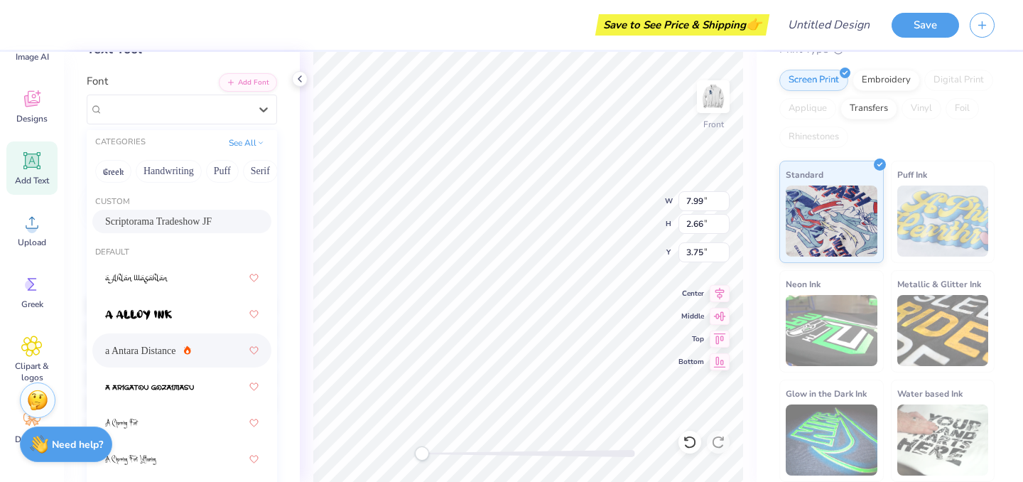
click at [145, 217] on span "Scriptorama Tradeshow JF" at bounding box center [158, 221] width 107 height 15
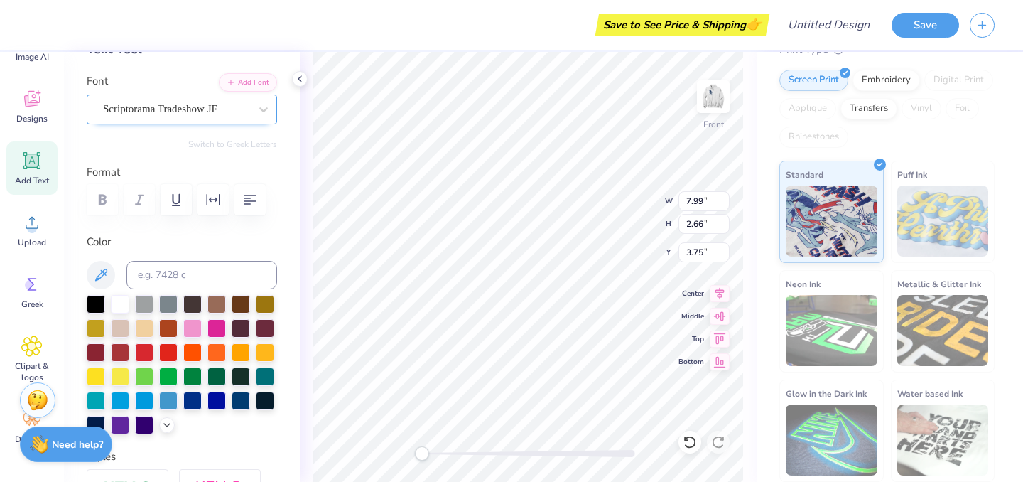
click at [227, 107] on div "Scriptorama Tradeshow JF" at bounding box center [176, 109] width 149 height 22
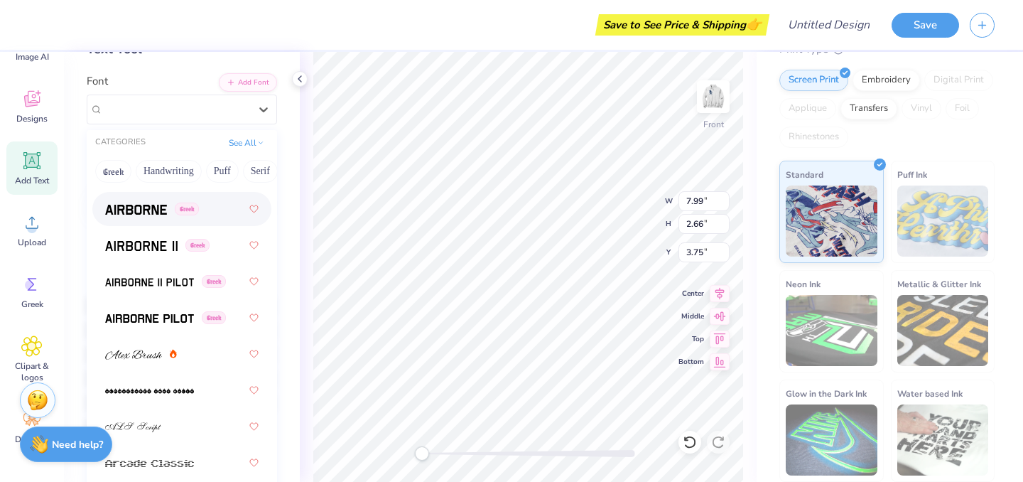
scroll to position [401, 0]
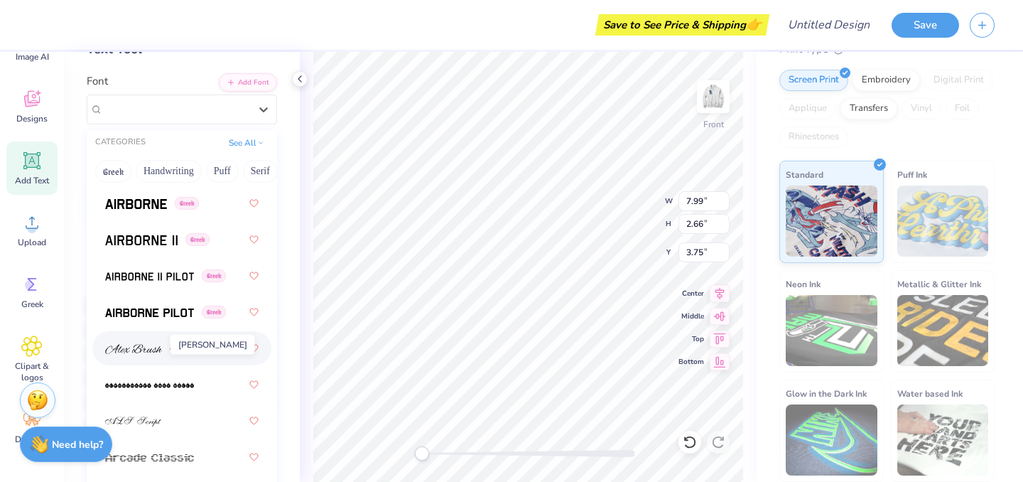
click at [143, 350] on img at bounding box center [133, 349] width 57 height 10
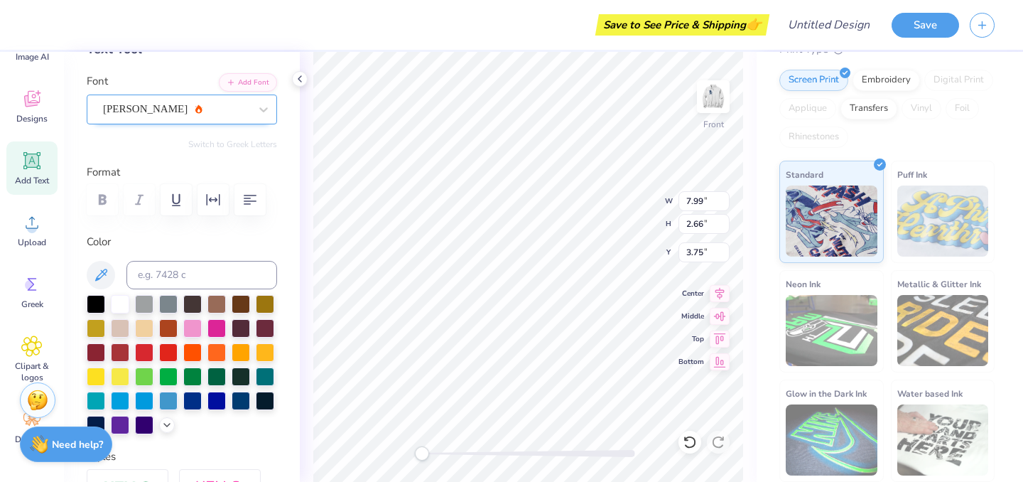
click at [208, 103] on div "Alex Brush" at bounding box center [176, 109] width 149 height 22
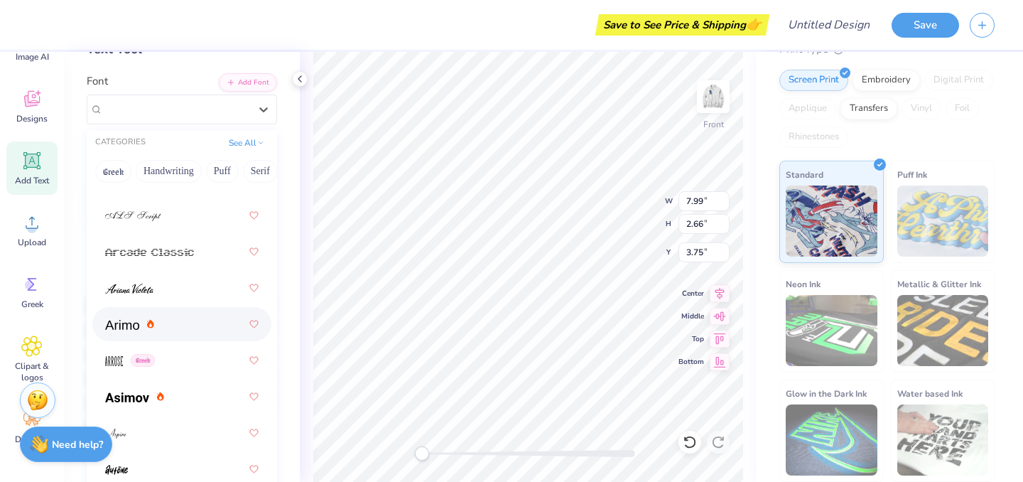
scroll to position [607, 0]
click at [162, 286] on div at bounding box center [181, 287] width 153 height 26
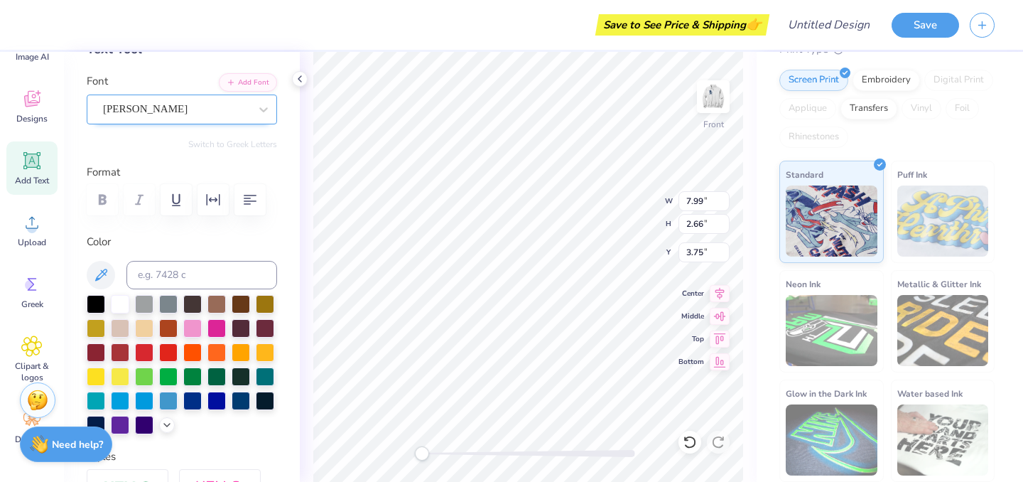
click at [186, 98] on div "Ariana Violeta" at bounding box center [176, 109] width 149 height 22
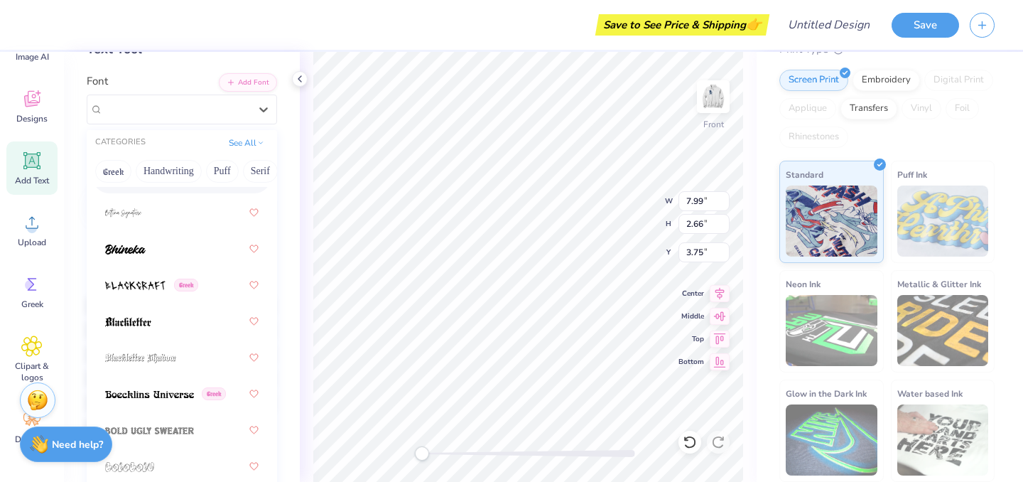
scroll to position [1051, 0]
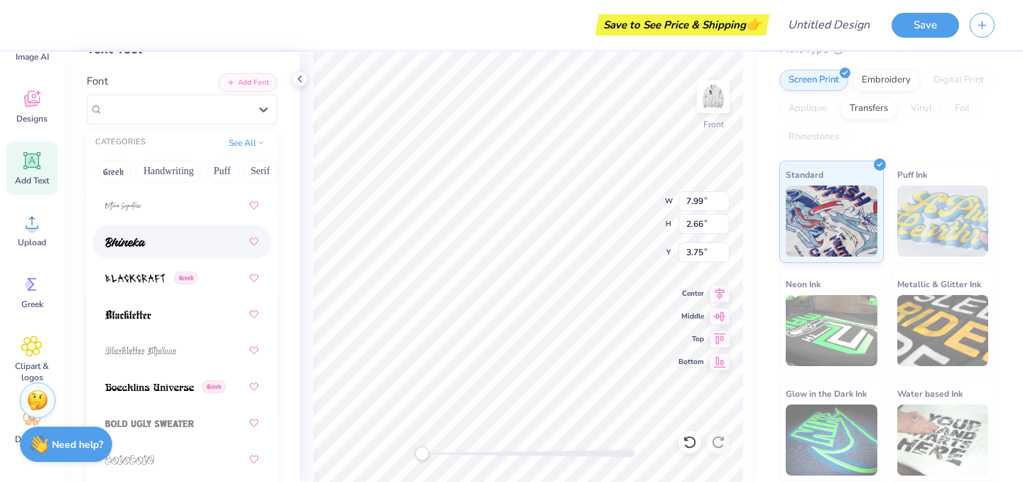
click at [156, 239] on div at bounding box center [181, 242] width 153 height 26
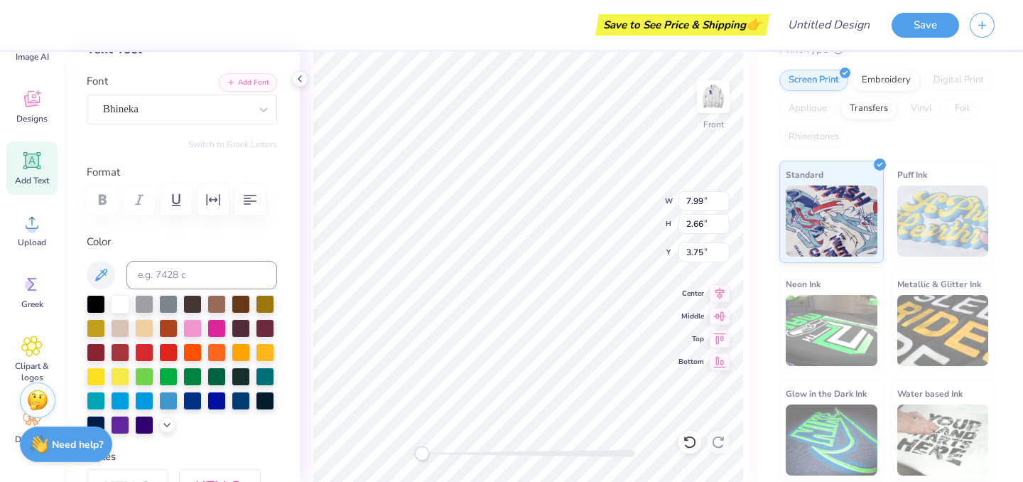
click at [213, 93] on div "Font Bhineka" at bounding box center [182, 98] width 190 height 51
click at [202, 109] on div "Bhineka" at bounding box center [176, 109] width 149 height 22
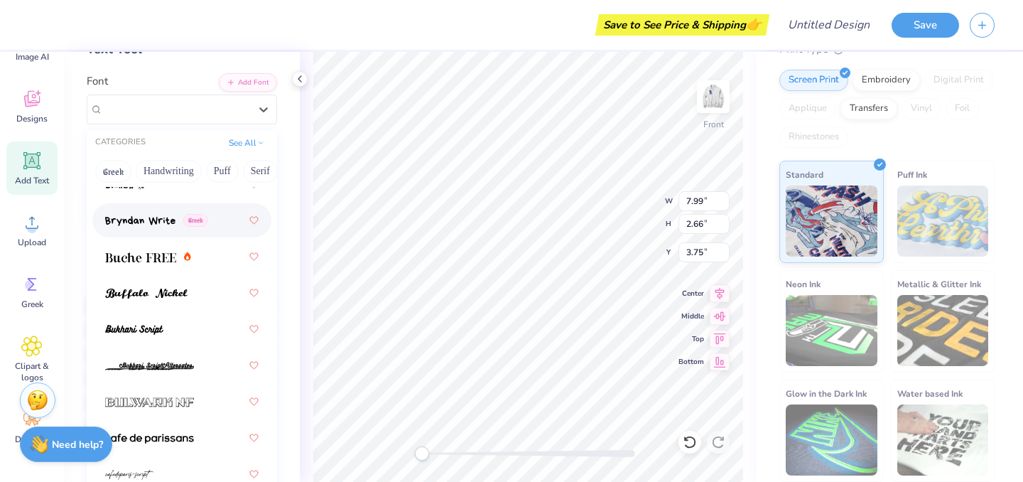
scroll to position [1834, 0]
click at [181, 297] on img at bounding box center [146, 293] width 82 height 10
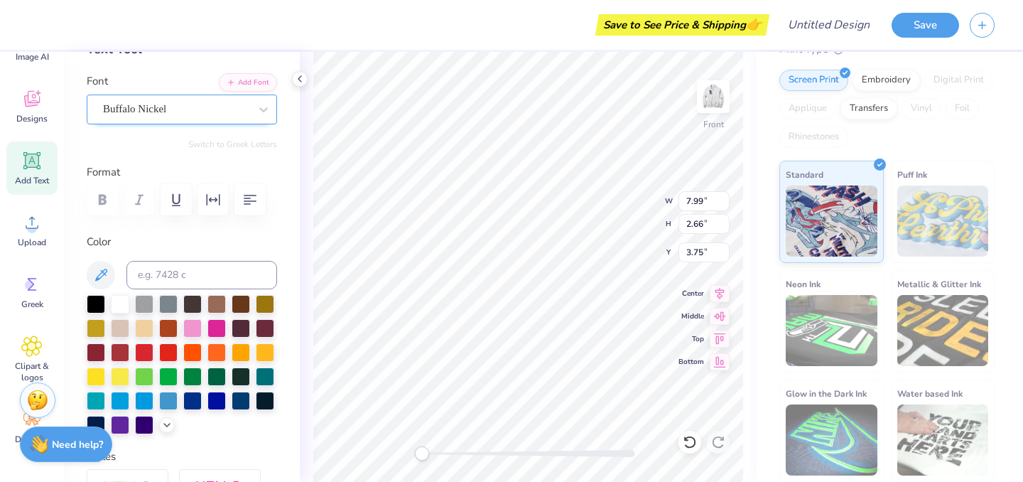
click at [207, 99] on div at bounding box center [176, 108] width 146 height 19
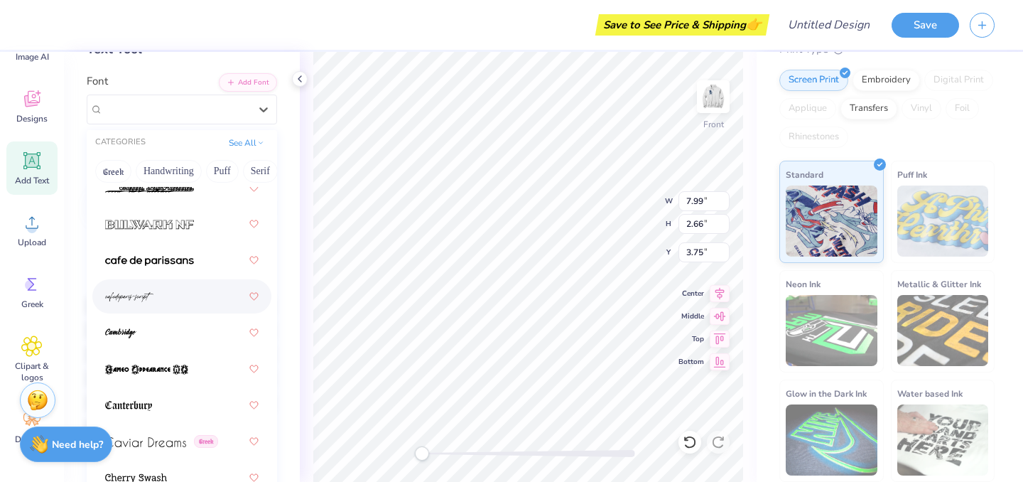
scroll to position [2017, 0]
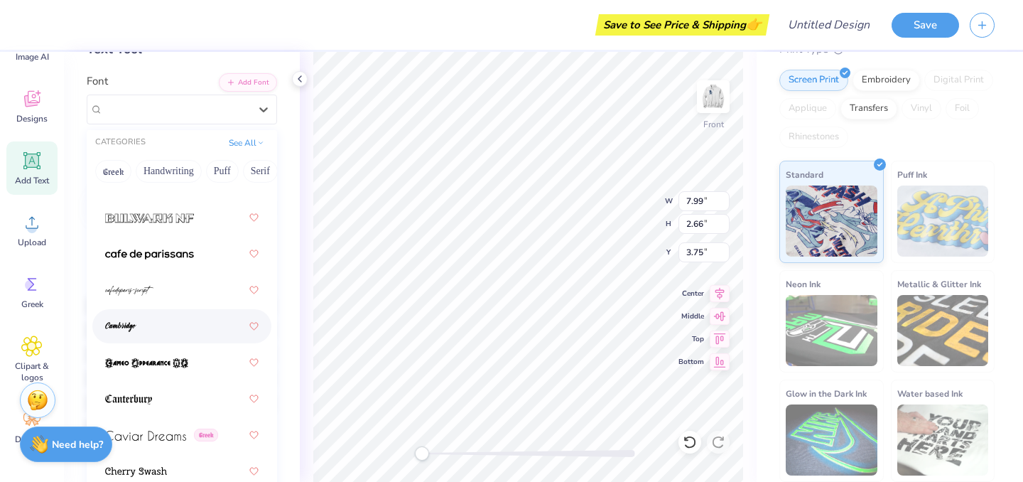
click at [157, 332] on div at bounding box center [181, 326] width 153 height 26
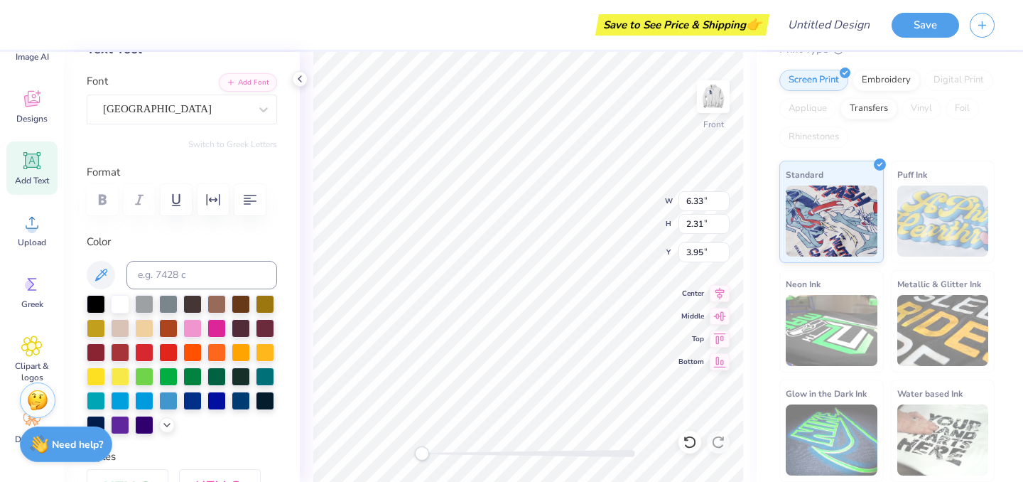
type textarea "Sion"
click at [163, 417] on div at bounding box center [167, 424] width 16 height 16
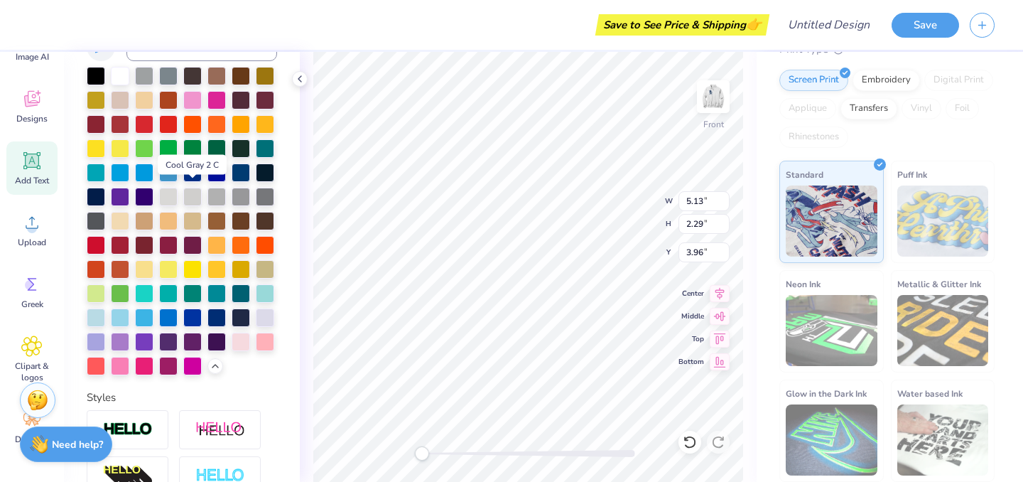
scroll to position [321, 0]
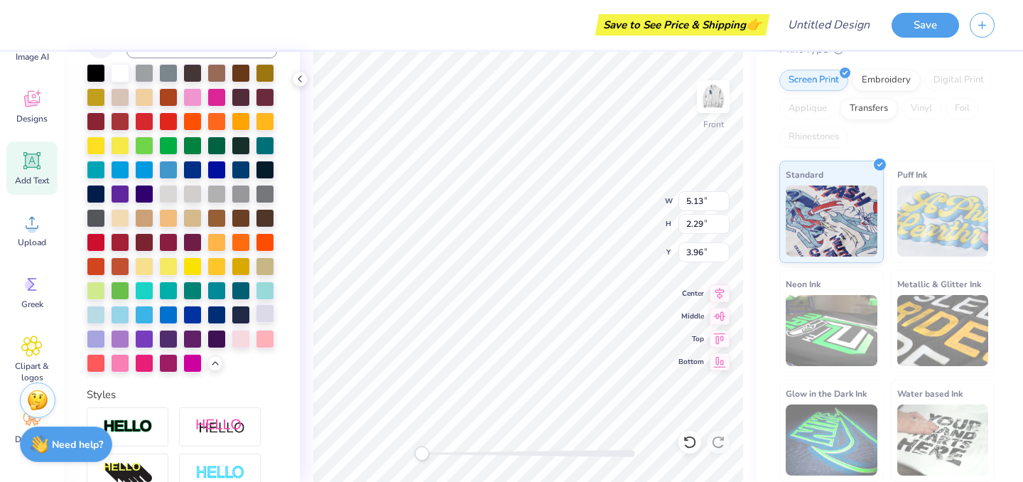
click at [266, 312] on div at bounding box center [265, 313] width 18 height 18
click at [144, 335] on div at bounding box center [144, 337] width 18 height 18
click at [97, 337] on div at bounding box center [96, 337] width 18 height 18
type textarea "Sion 1912"
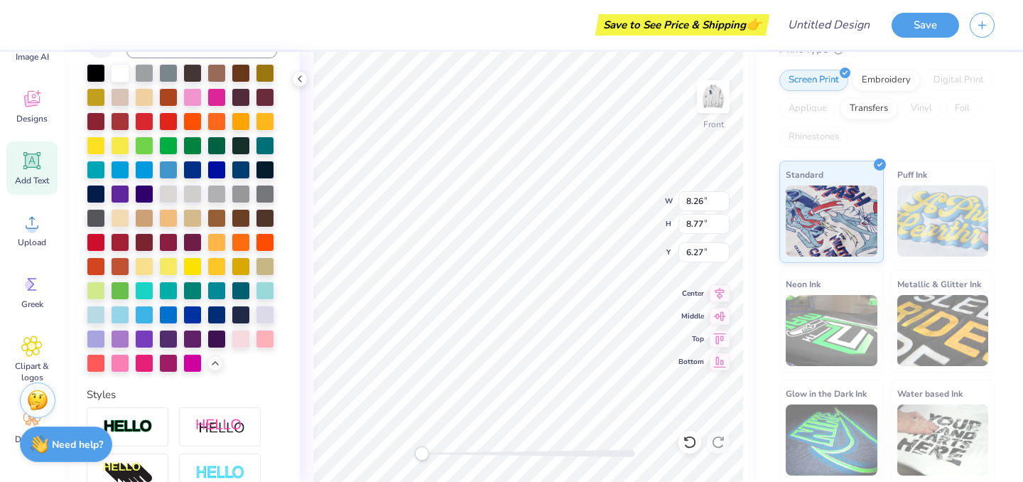
click at [894, 233] on div "Puff Ink" at bounding box center [943, 212] width 104 height 102
click at [915, 224] on img at bounding box center [943, 220] width 92 height 71
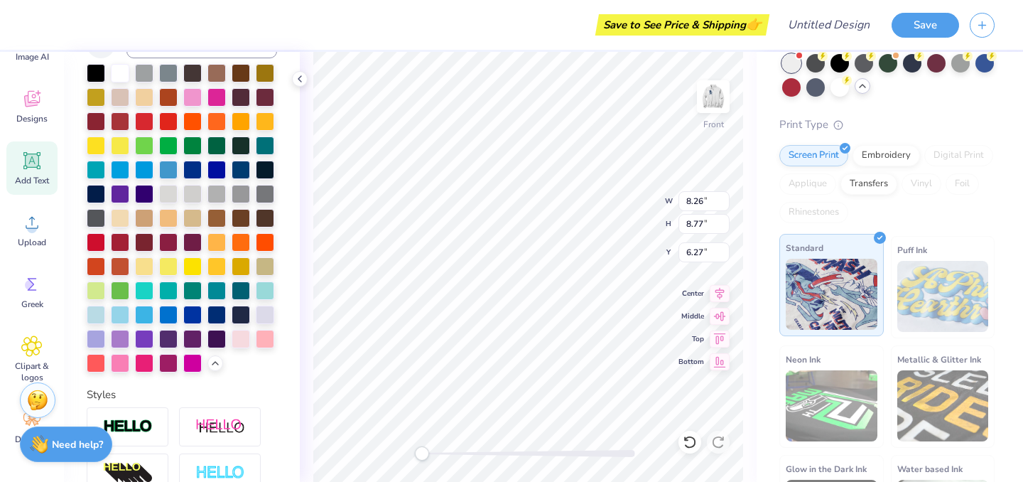
scroll to position [0, 0]
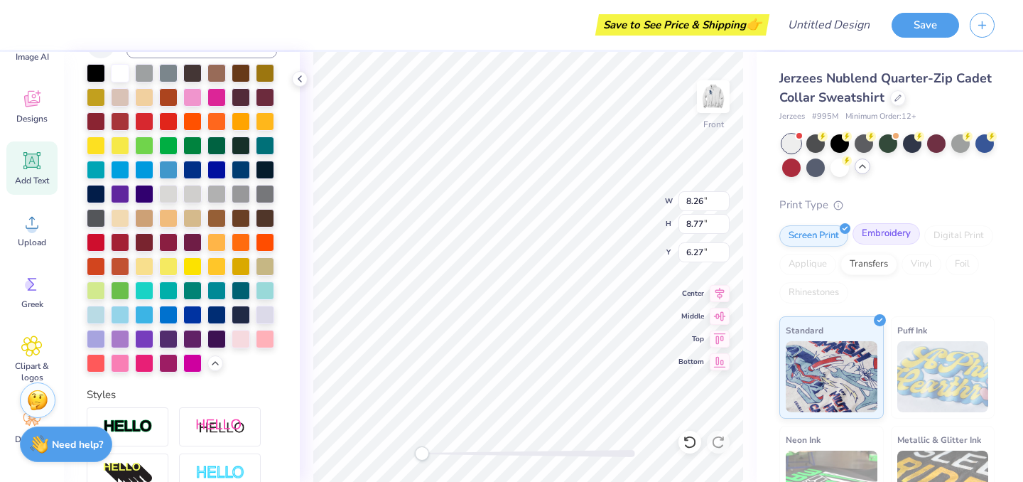
click at [888, 231] on div "Embroidery" at bounding box center [886, 233] width 67 height 21
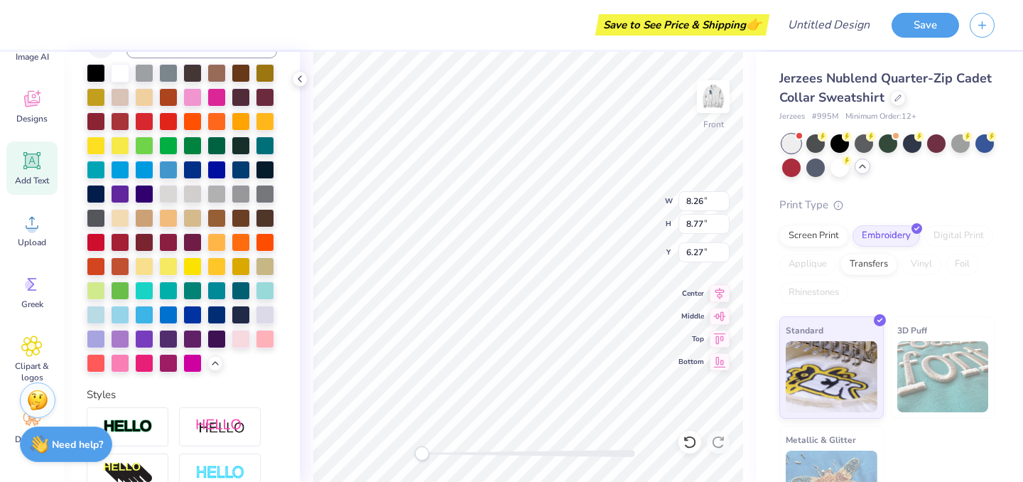
scroll to position [46, 0]
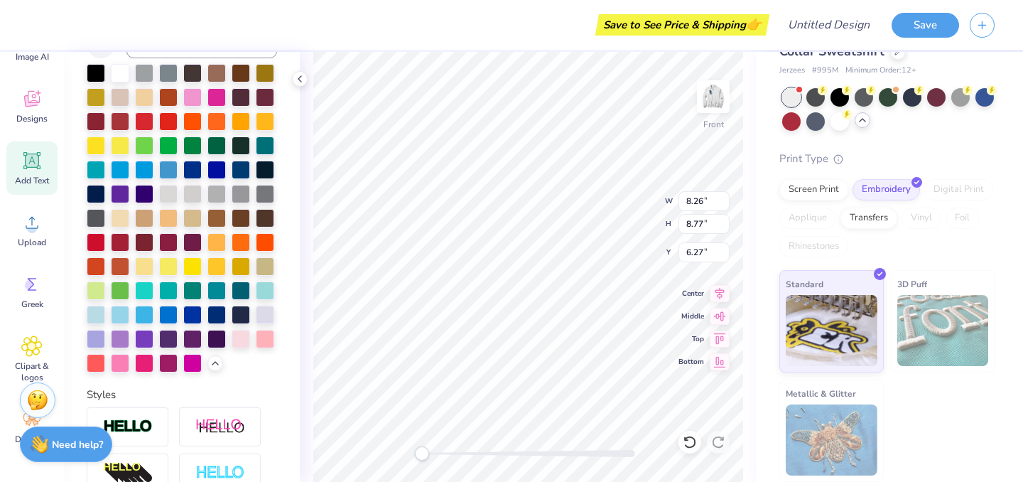
click at [961, 311] on img at bounding box center [943, 330] width 92 height 71
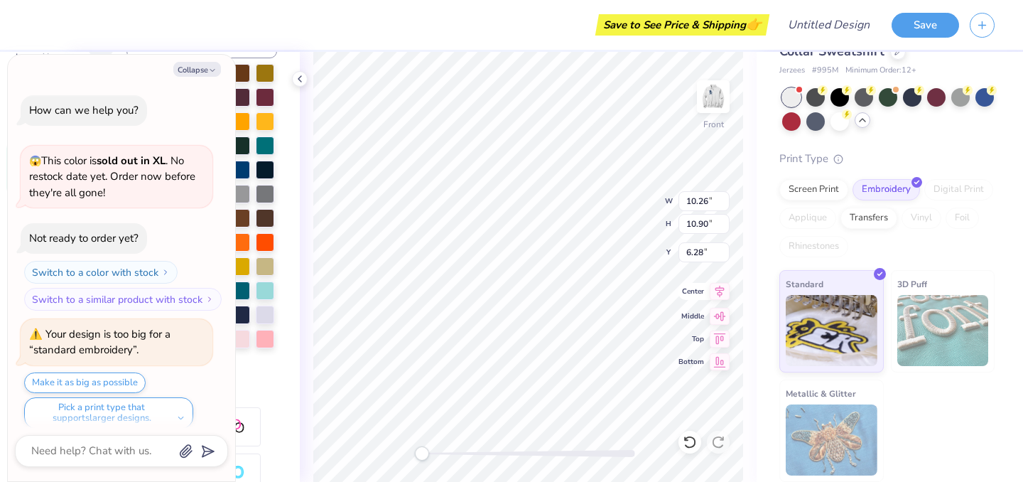
type textarea "x"
type input "6.28"
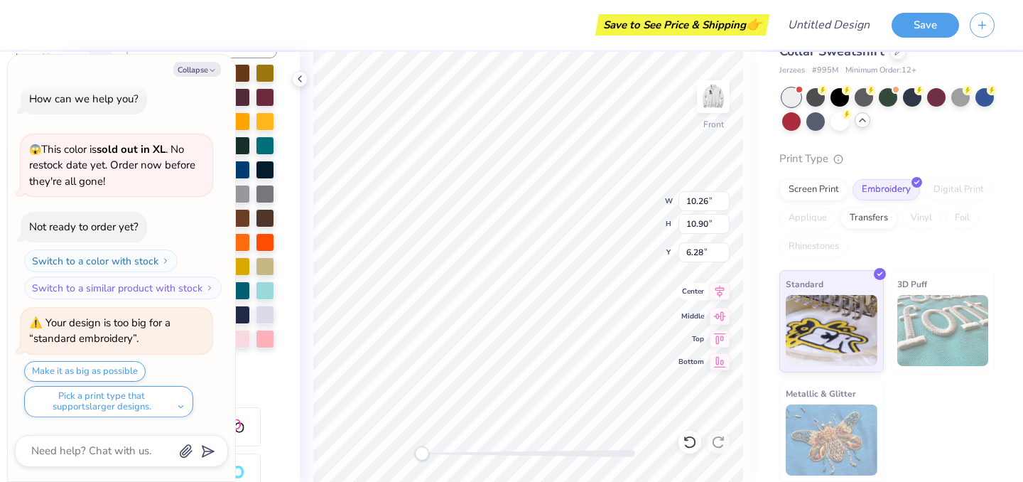
click at [723, 290] on icon at bounding box center [719, 292] width 9 height 12
click at [705, 102] on img at bounding box center [713, 96] width 57 height 57
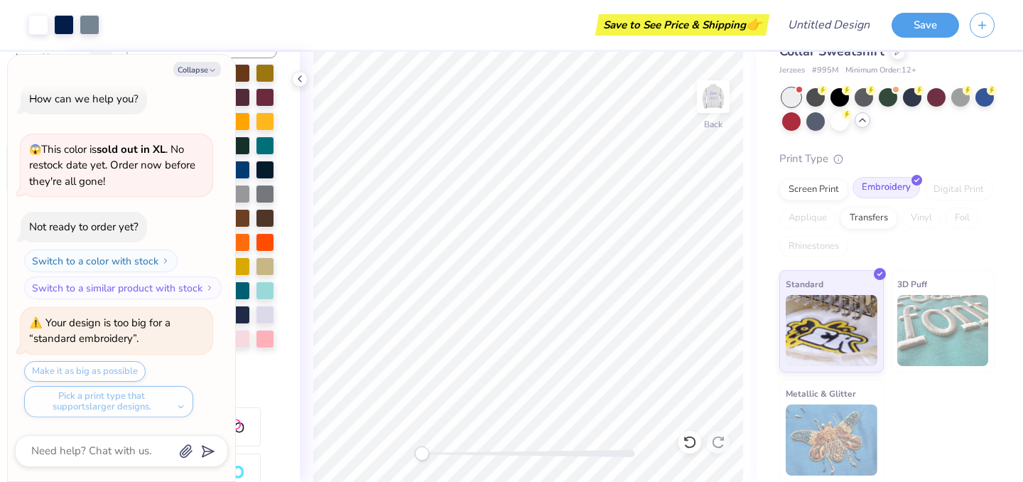
click at [884, 192] on div "Embroidery" at bounding box center [886, 187] width 67 height 21
click at [718, 98] on img at bounding box center [713, 96] width 57 height 57
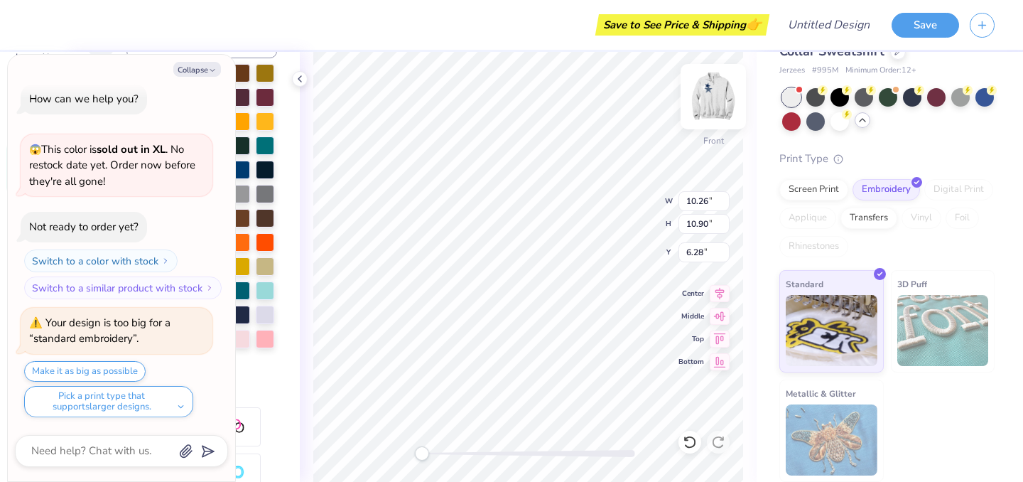
type textarea "x"
type textarea "Sion 191"
type textarea "x"
type textarea "Sion 19"
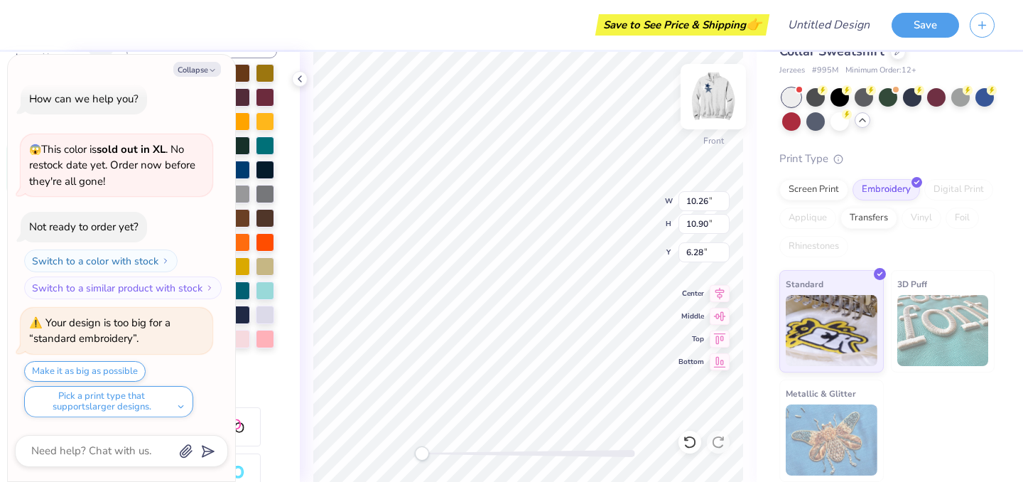
type textarea "x"
type textarea "Sion 1"
type textarea "x"
type textarea "Sion"
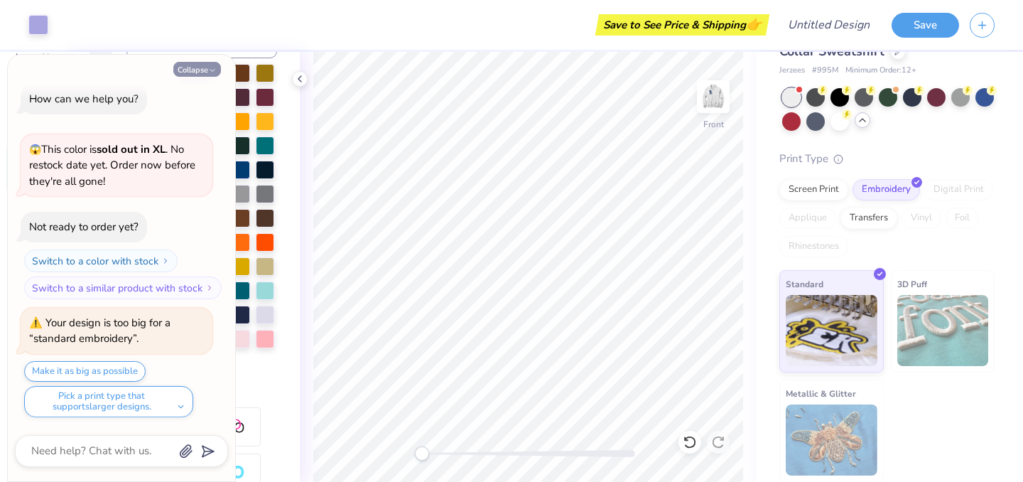
click at [208, 68] on icon "button" at bounding box center [212, 70] width 9 height 9
type textarea "x"
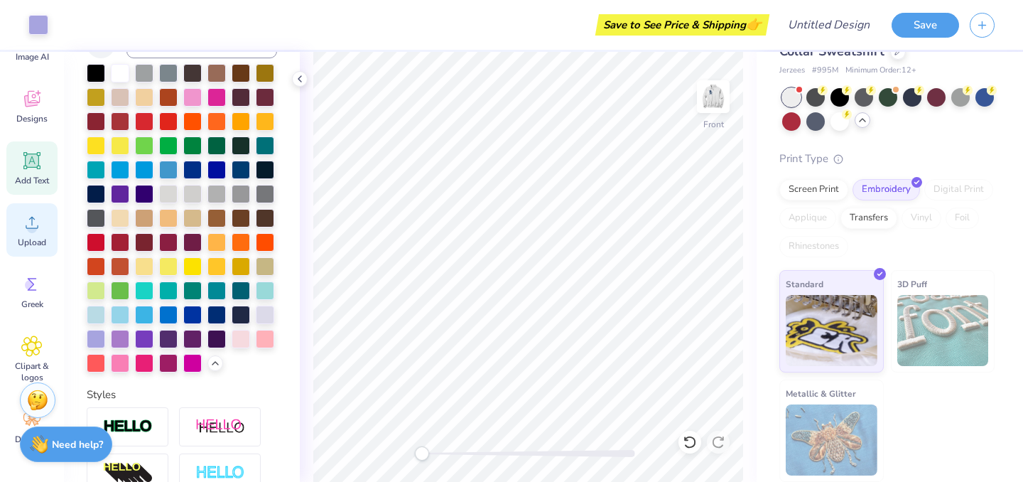
click at [33, 234] on div "Upload" at bounding box center [31, 229] width 51 height 53
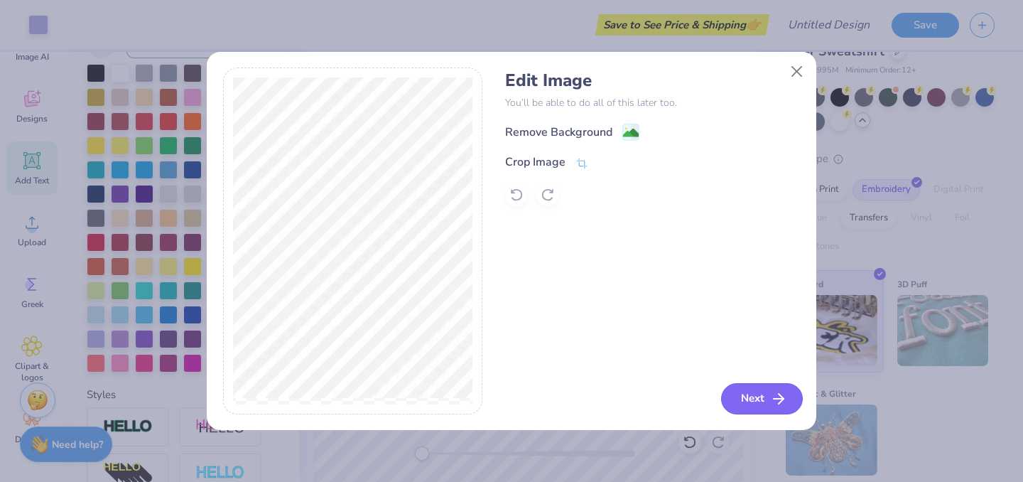
click at [761, 388] on button "Next" at bounding box center [762, 398] width 82 height 31
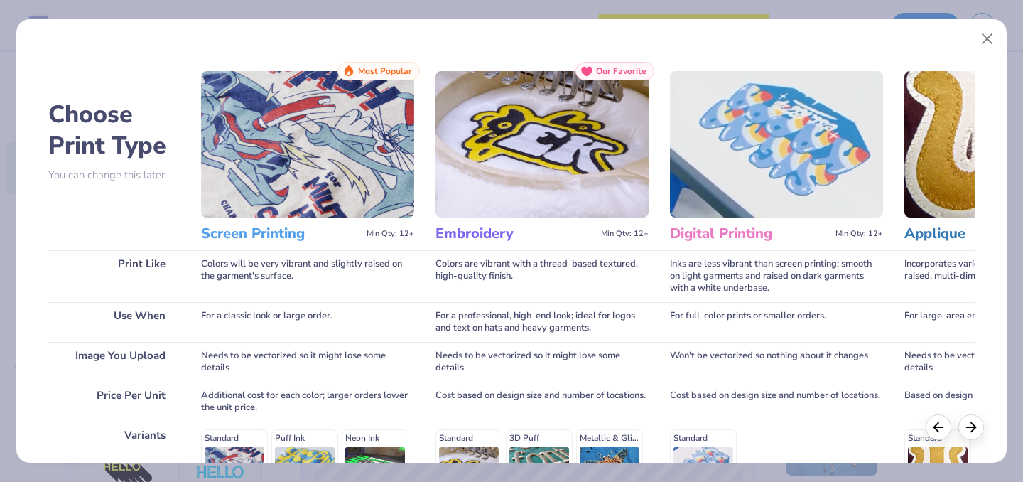
click at [519, 197] on img at bounding box center [542, 144] width 213 height 146
click at [607, 77] on div "Our Favorite" at bounding box center [614, 71] width 79 height 18
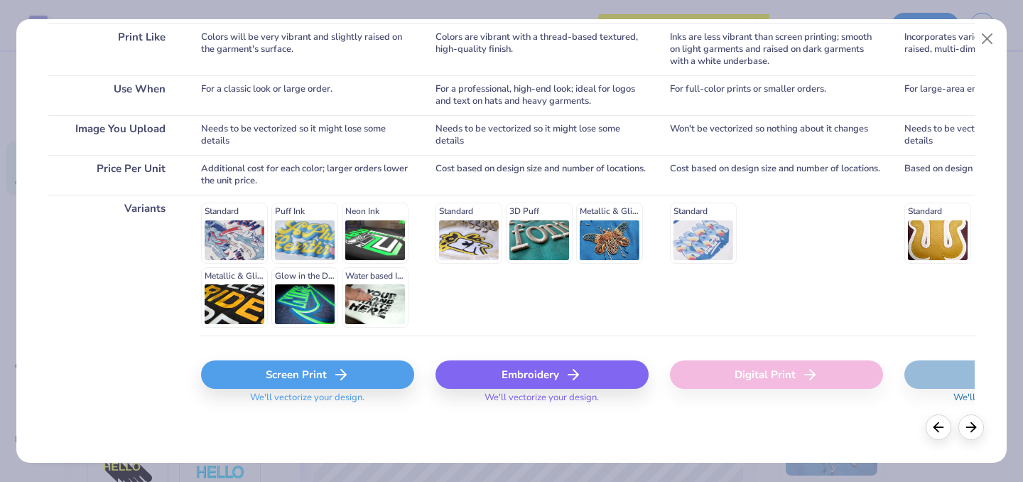
click at [555, 377] on div "Embroidery" at bounding box center [542, 374] width 213 height 28
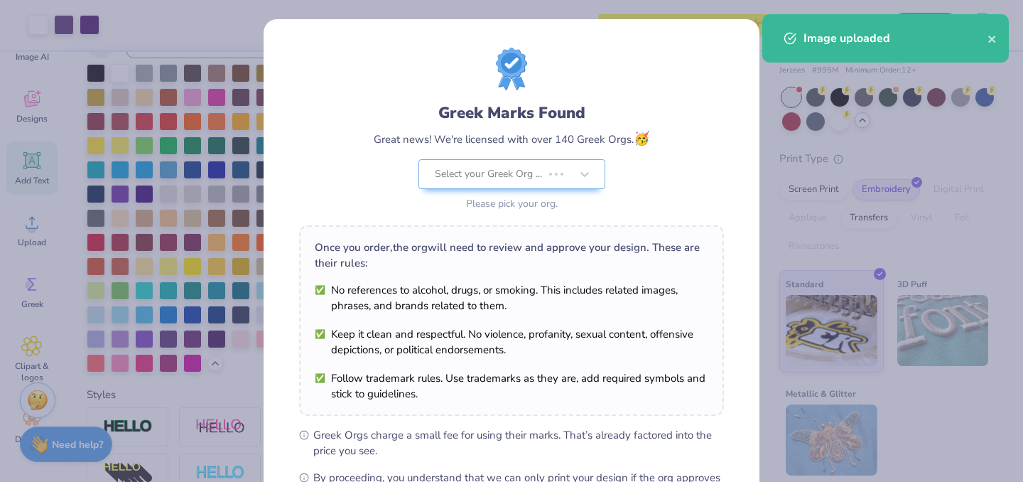
click at [534, 308] on body "Art colors Save to See Price & Shipping 👉 Design Title Save Image AI Designs Ad…" at bounding box center [511, 241] width 1023 height 482
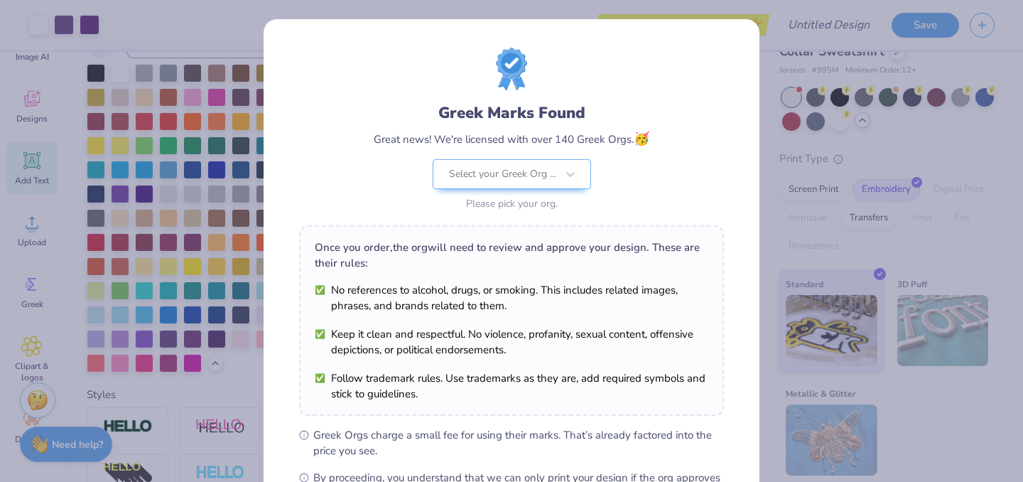
scroll to position [183, 0]
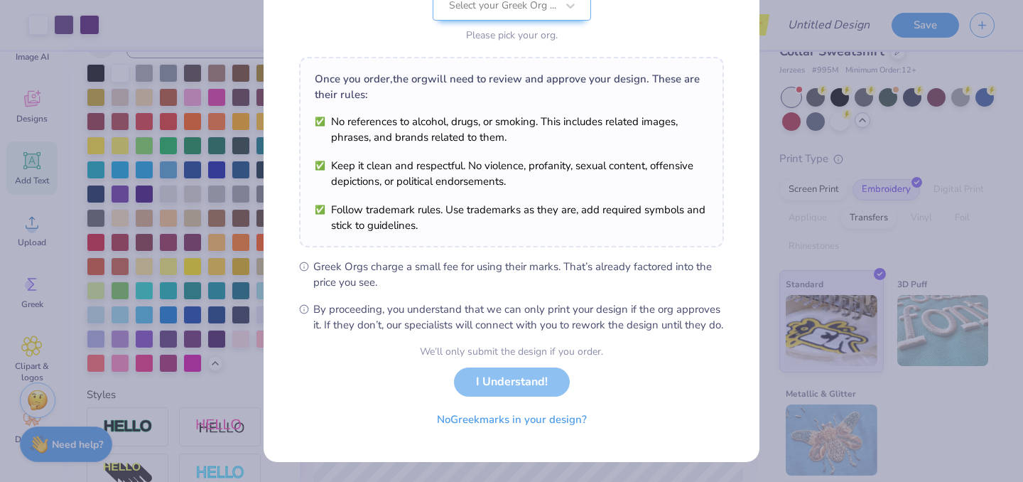
click at [537, 382] on div "We’ll only submit the design if you order. I Understand! No Greek marks in your…" at bounding box center [511, 389] width 183 height 90
click at [539, 416] on button "No Greek marks in your design?" at bounding box center [512, 415] width 174 height 29
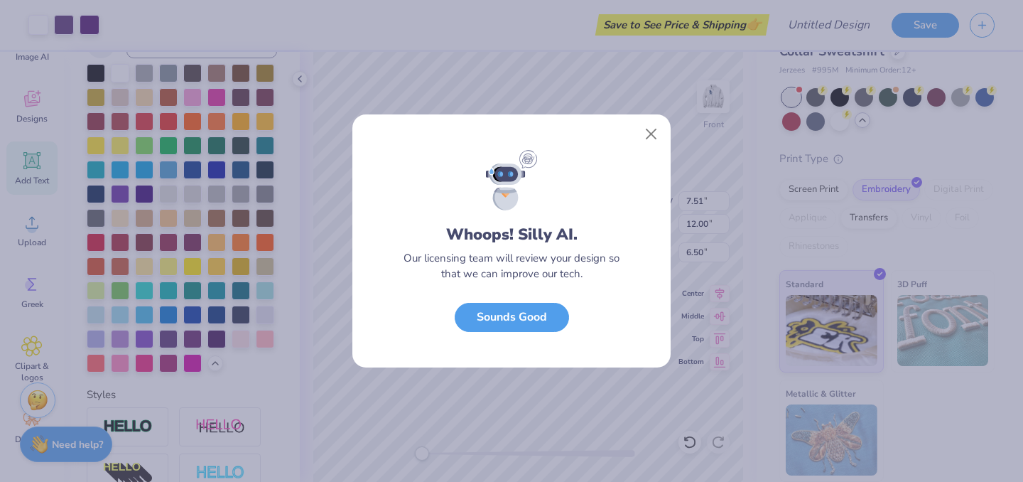
scroll to position [0, 0]
click at [538, 319] on button "Sounds Good" at bounding box center [512, 313] width 114 height 29
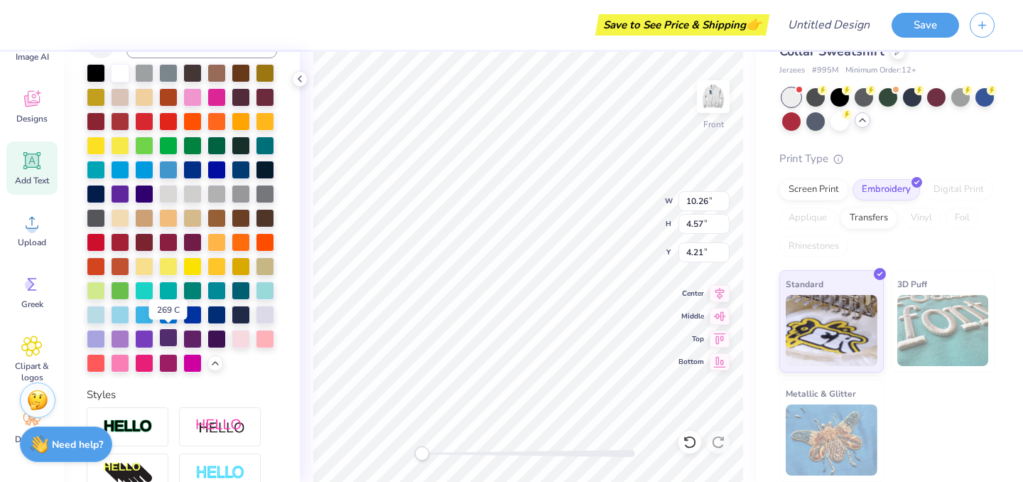
click at [163, 340] on div at bounding box center [168, 337] width 18 height 18
click at [711, 107] on img at bounding box center [713, 96] width 57 height 57
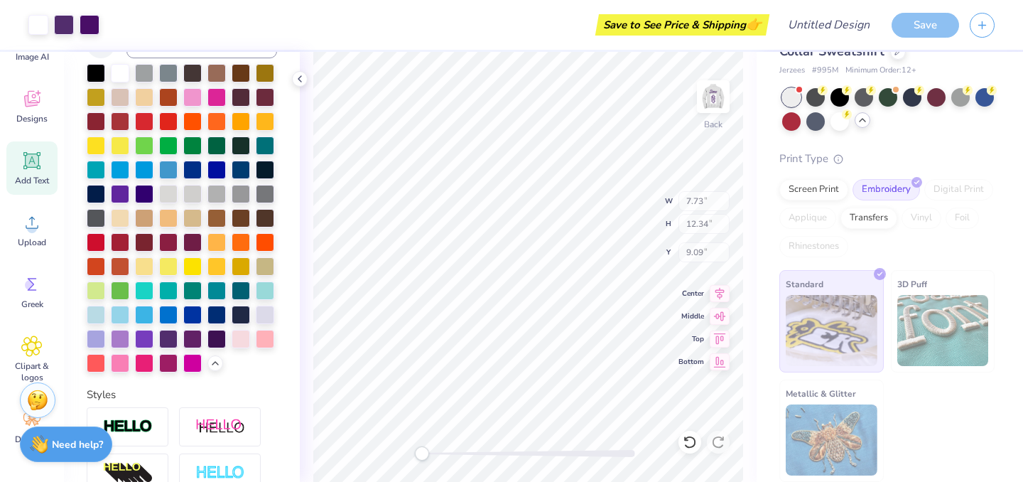
type input "7.73"
type input "12.34"
type input "9.09"
